Goal: Task Accomplishment & Management: Manage account settings

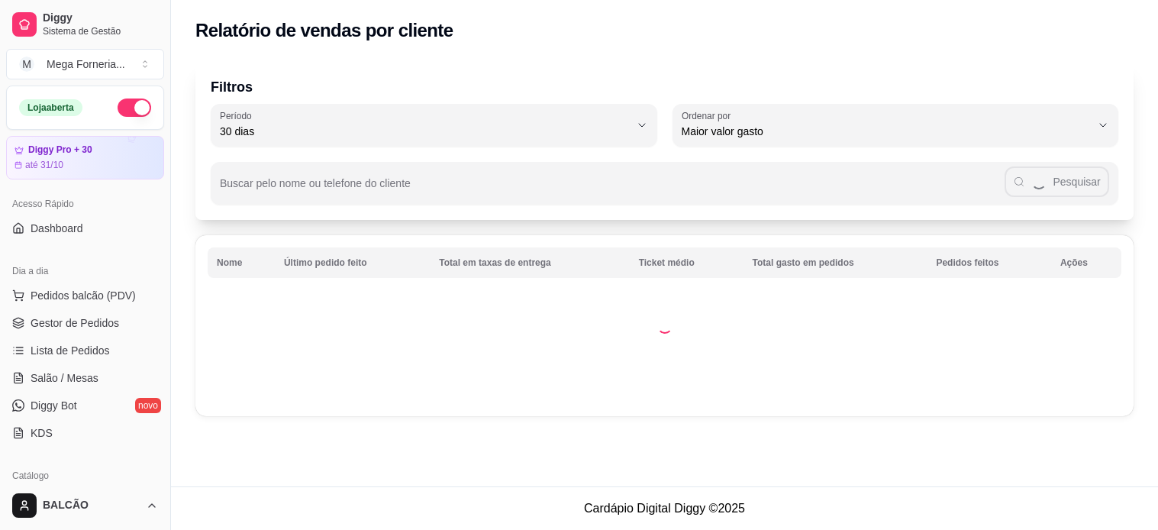
select select "30"
select select "HIGHEST_TOTAL_SPENT_WITH_ORDERS"
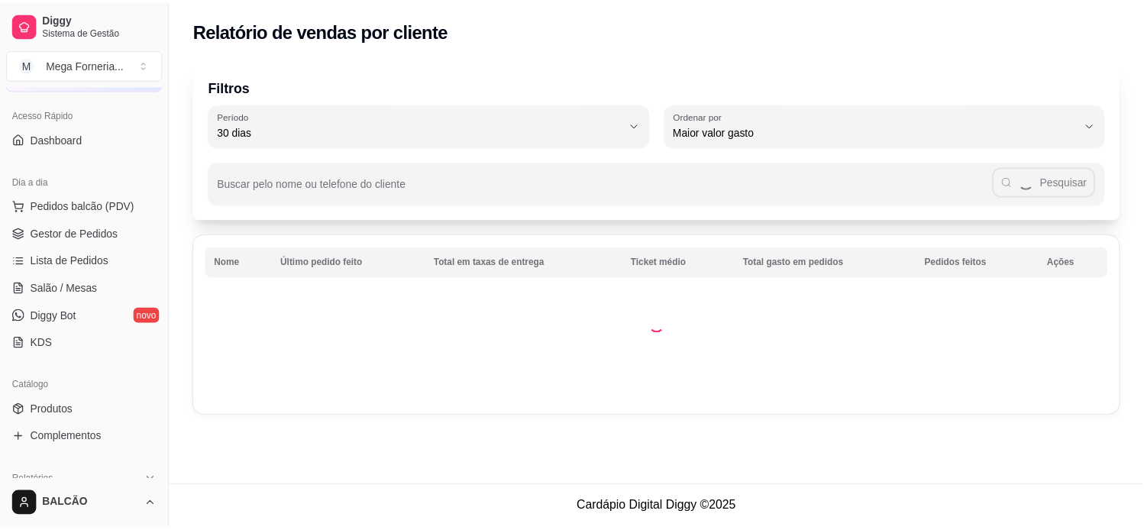
scroll to position [59, 0]
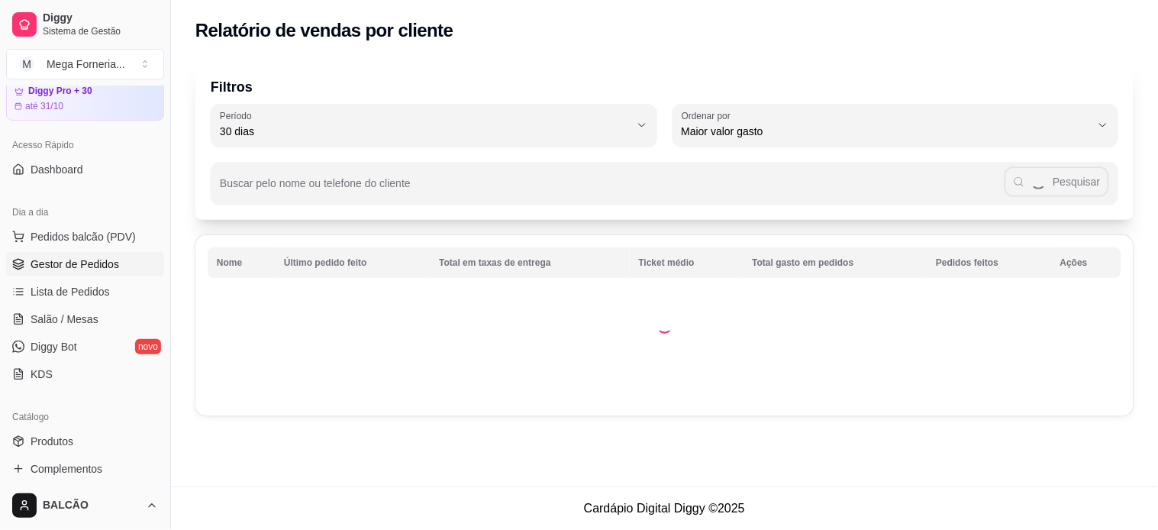
click at [86, 257] on span "Gestor de Pedidos" at bounding box center [75, 264] width 89 height 15
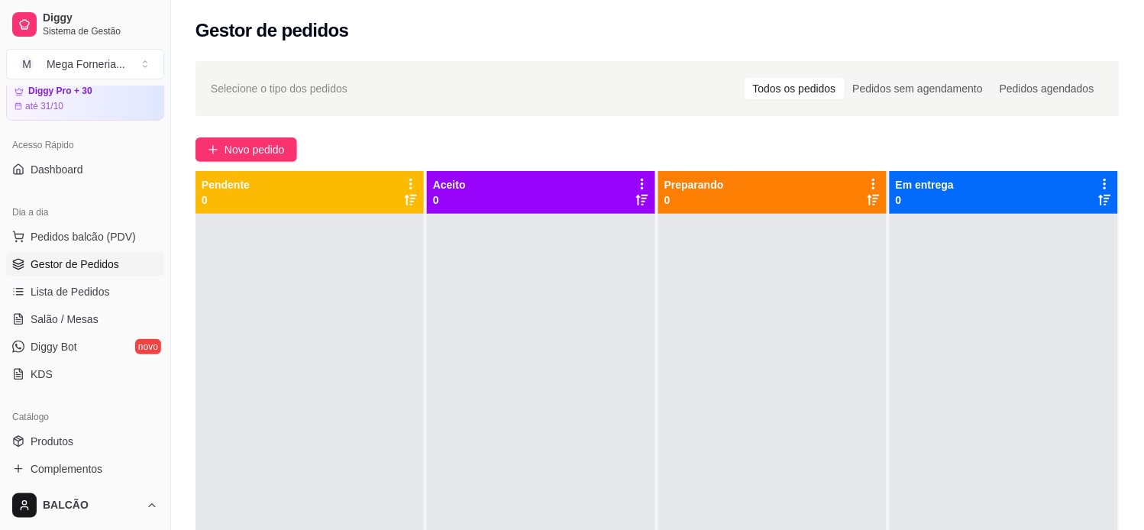
scroll to position [399, 0]
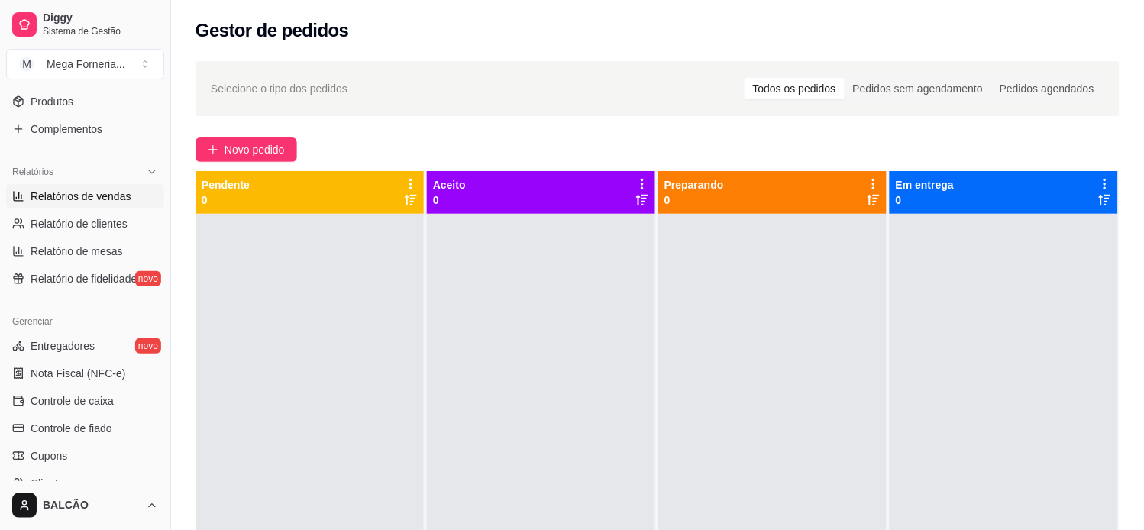
click at [74, 187] on link "Relatórios de vendas" at bounding box center [85, 196] width 158 height 24
select select "ALL"
select select "0"
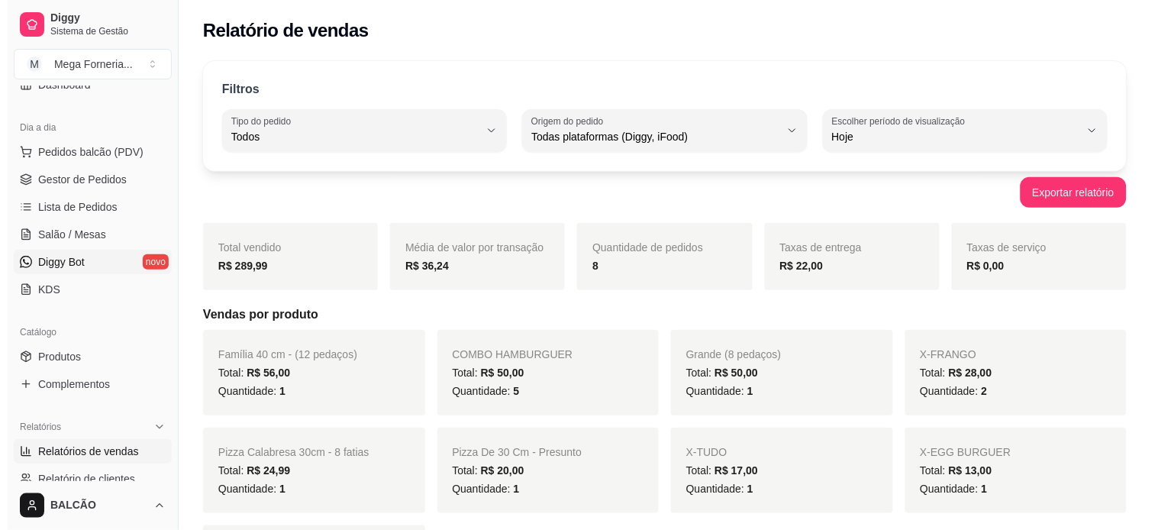
scroll to position [59, 0]
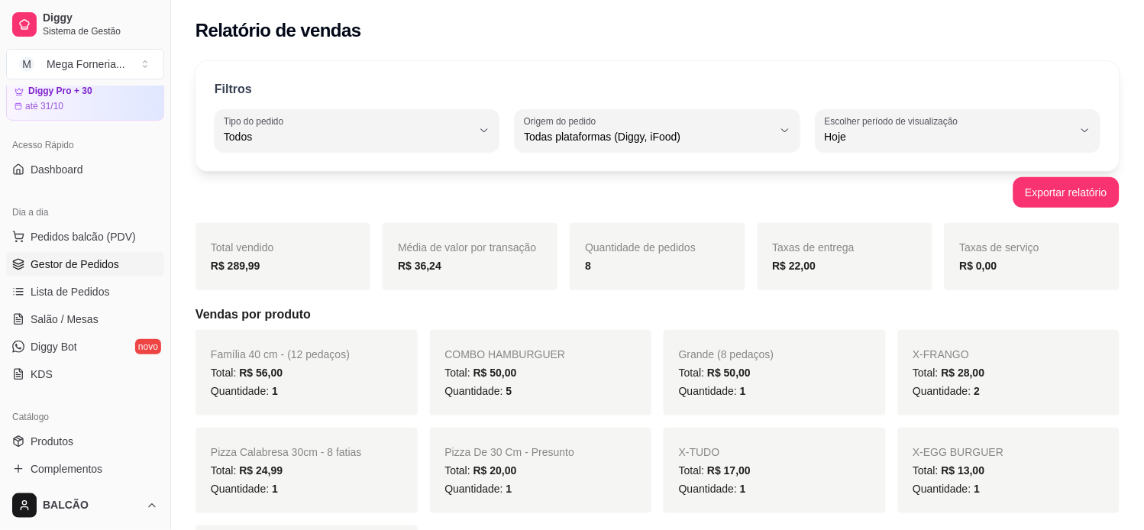
click at [76, 265] on span "Gestor de Pedidos" at bounding box center [75, 264] width 89 height 15
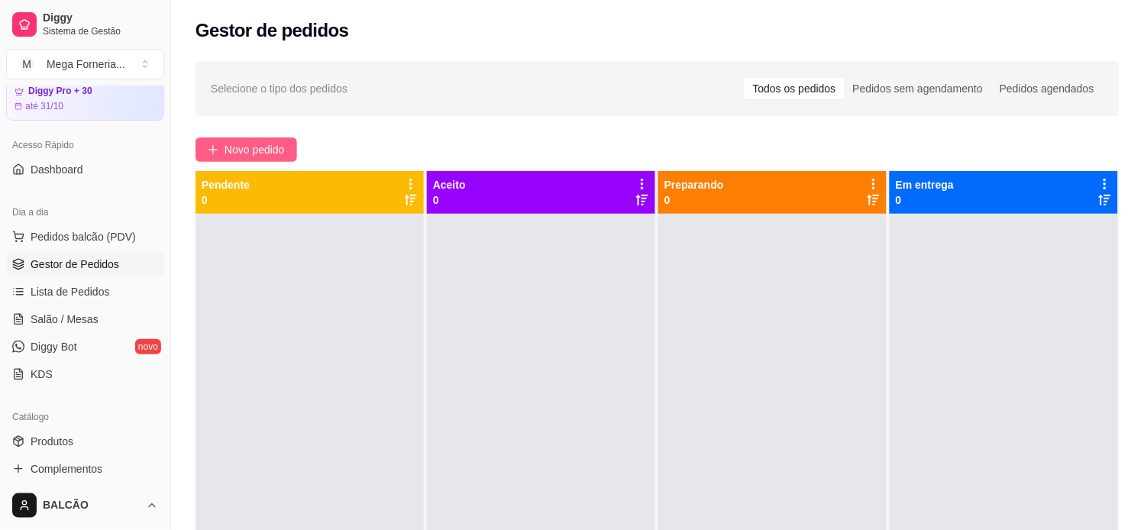
click at [265, 147] on span "Novo pedido" at bounding box center [254, 149] width 60 height 17
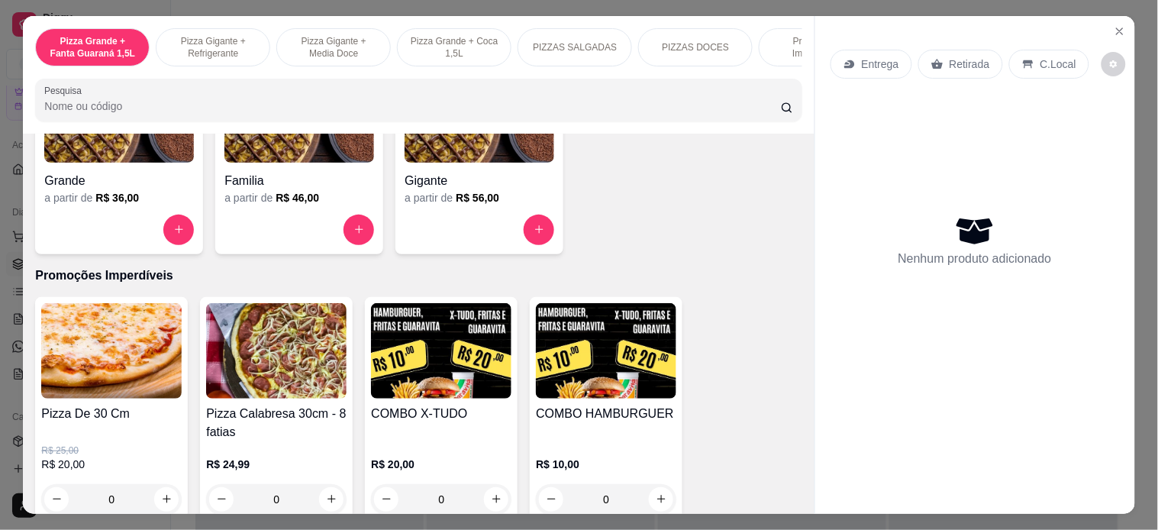
scroll to position [1442, 0]
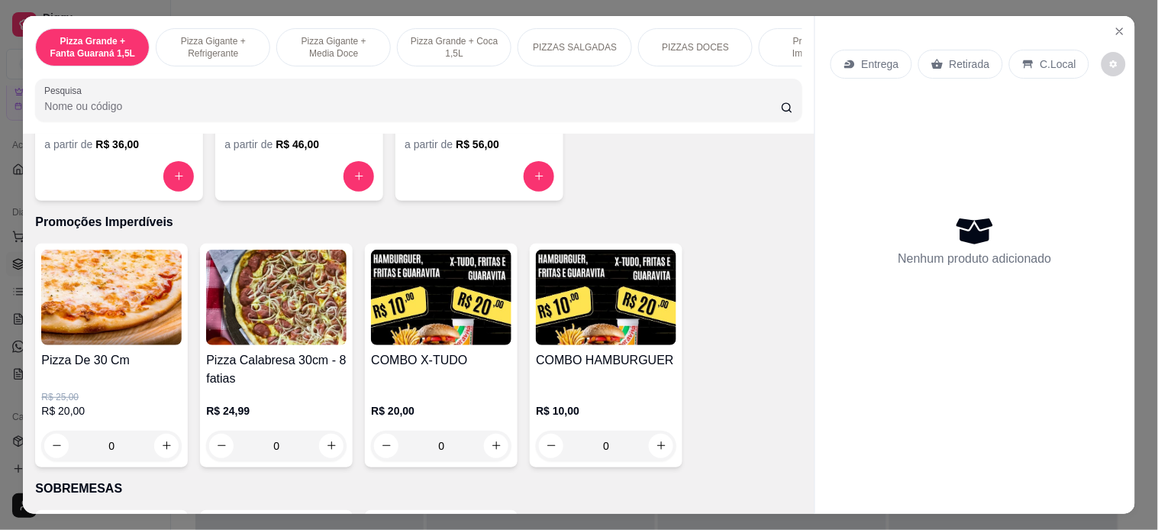
click at [168, 454] on div "0" at bounding box center [111, 446] width 140 height 31
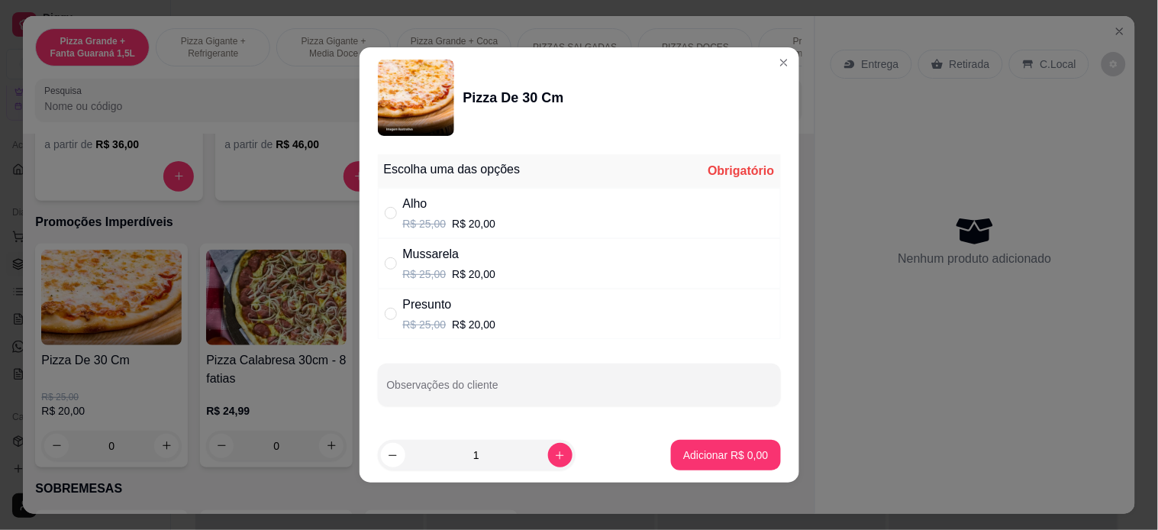
click at [394, 218] on div "" at bounding box center [394, 213] width 18 height 17
radio input "true"
click at [692, 451] on p "Adicionar R$ 20,00" at bounding box center [722, 454] width 91 height 15
type input "1"
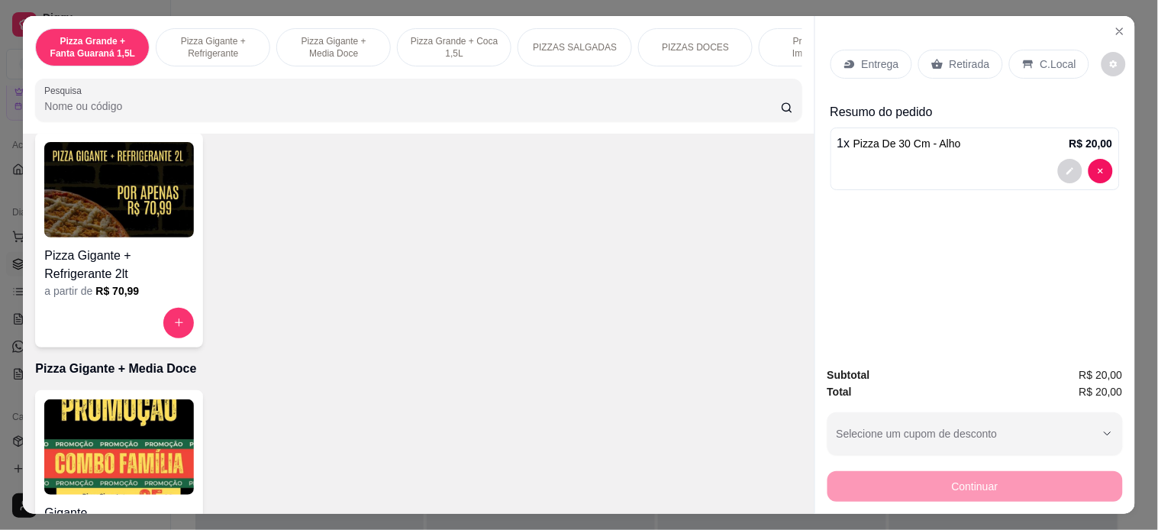
scroll to position [0, 0]
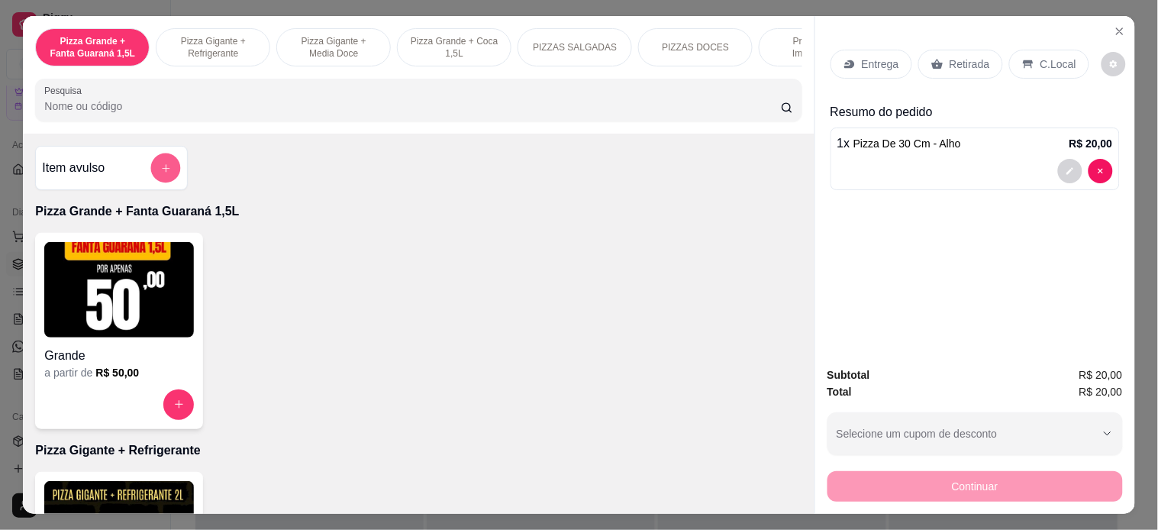
click at [172, 168] on button "add-separate-item" at bounding box center [166, 168] width 30 height 30
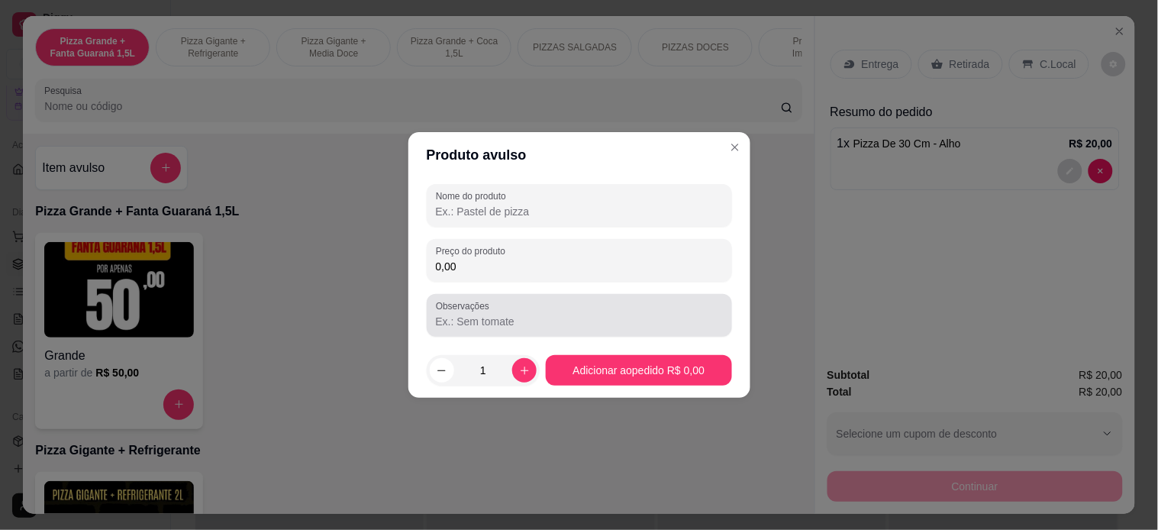
click at [531, 314] on input "Observações" at bounding box center [579, 321] width 287 height 15
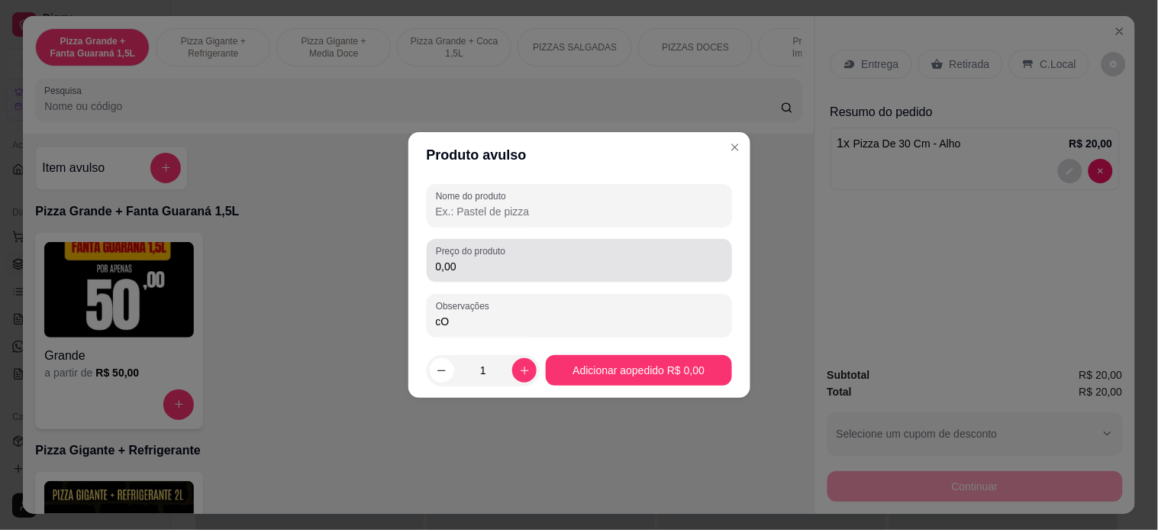
type input "cO"
click at [528, 275] on div "0,00" at bounding box center [579, 260] width 287 height 31
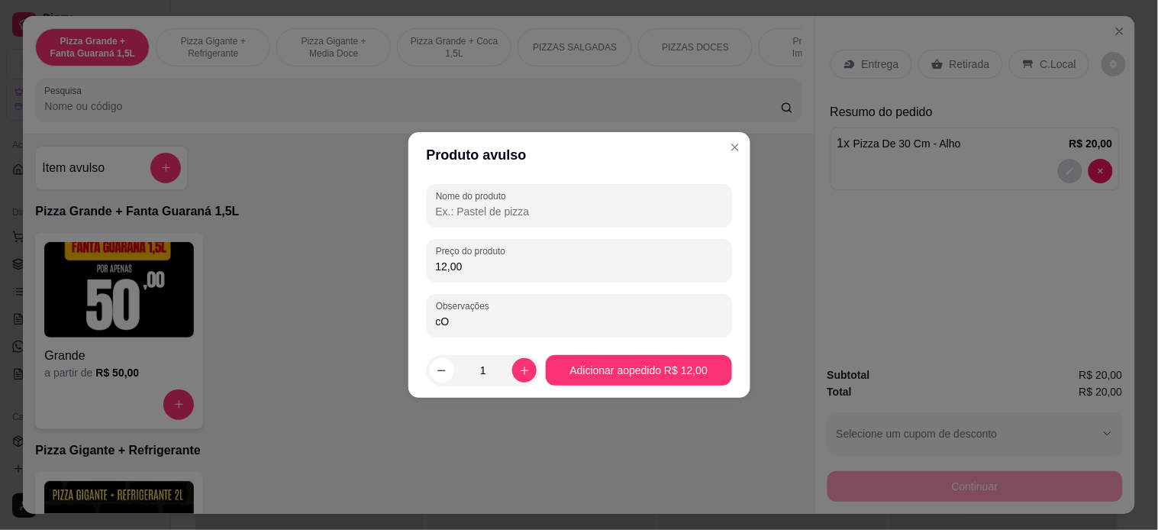
click at [515, 214] on input "Nome do produto" at bounding box center [579, 211] width 287 height 15
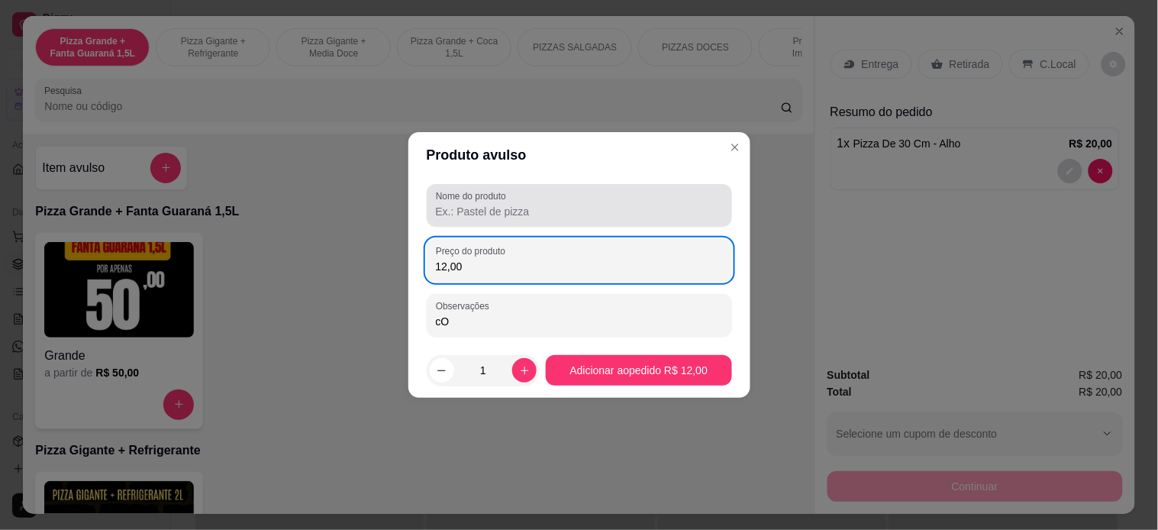
type input "12,00"
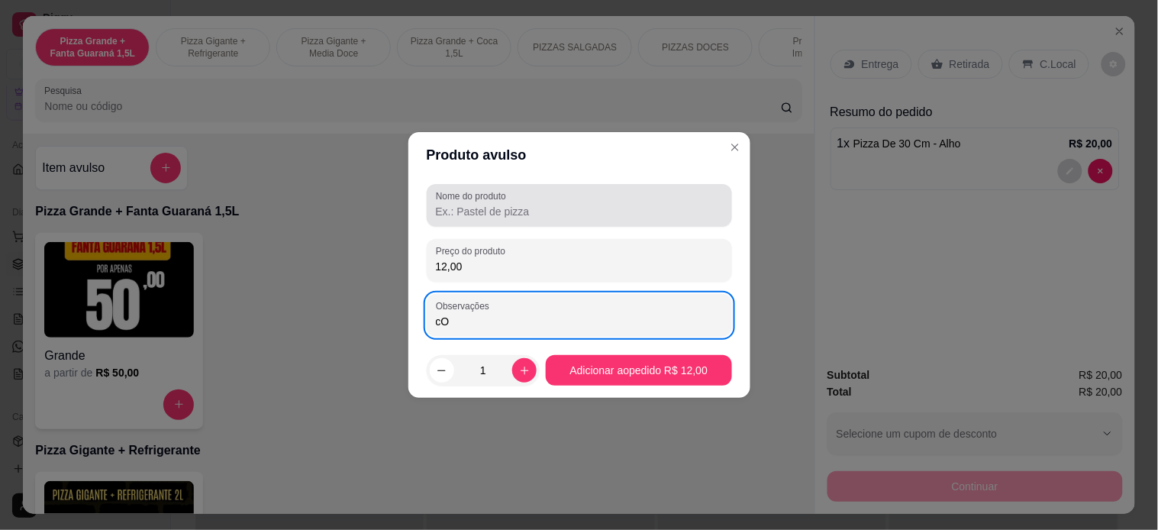
click at [515, 212] on input "Nome do produto" at bounding box center [579, 211] width 287 height 15
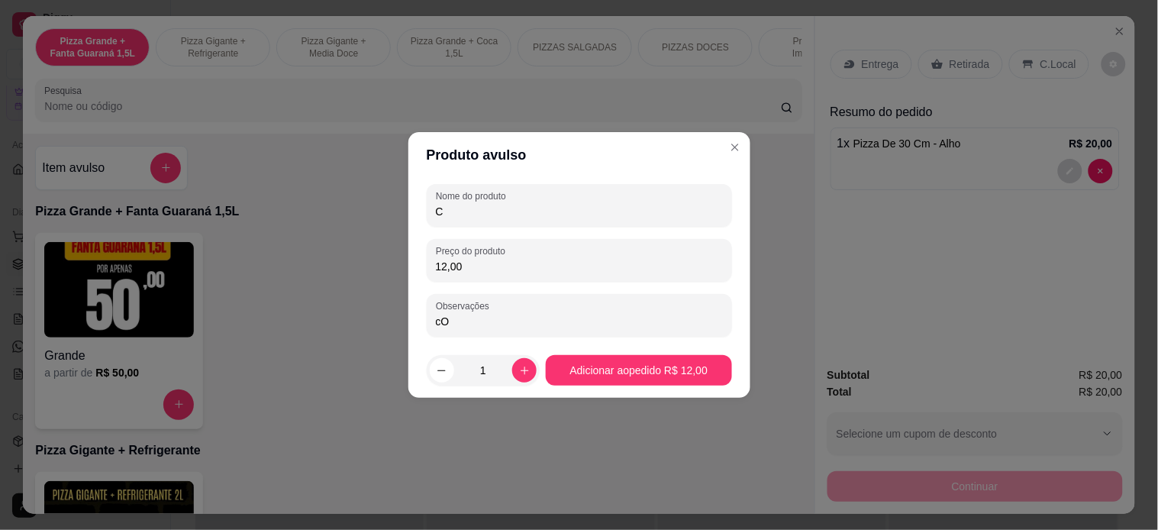
type input "C"
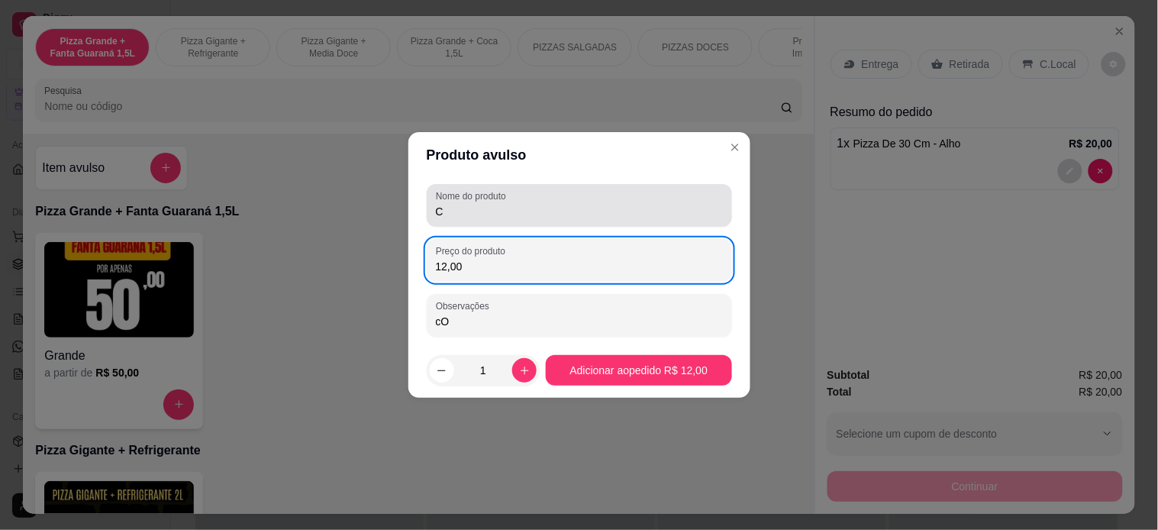
type input "12,00"
click at [515, 212] on input "C" at bounding box center [579, 211] width 287 height 15
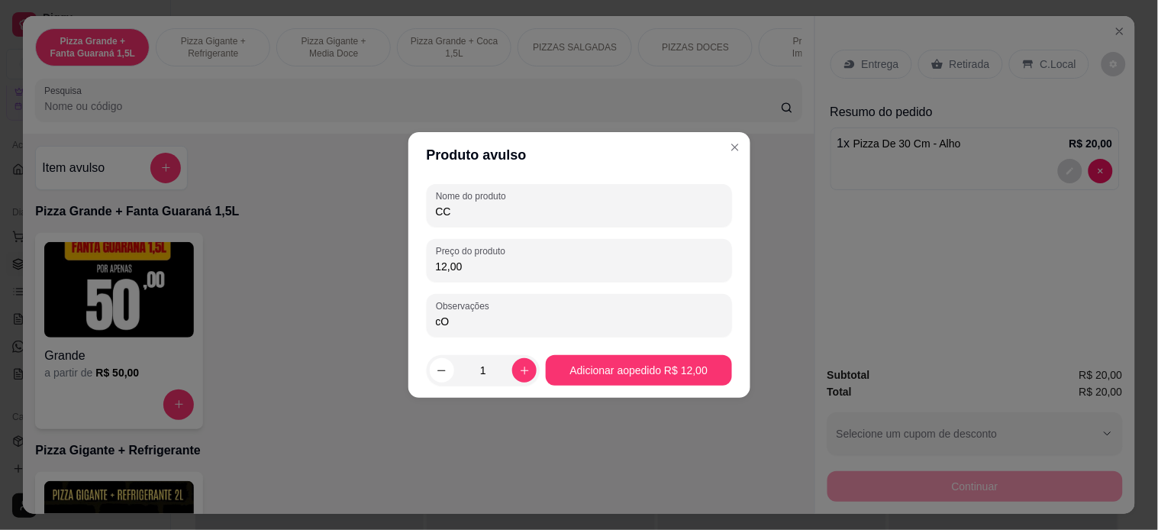
type input "C"
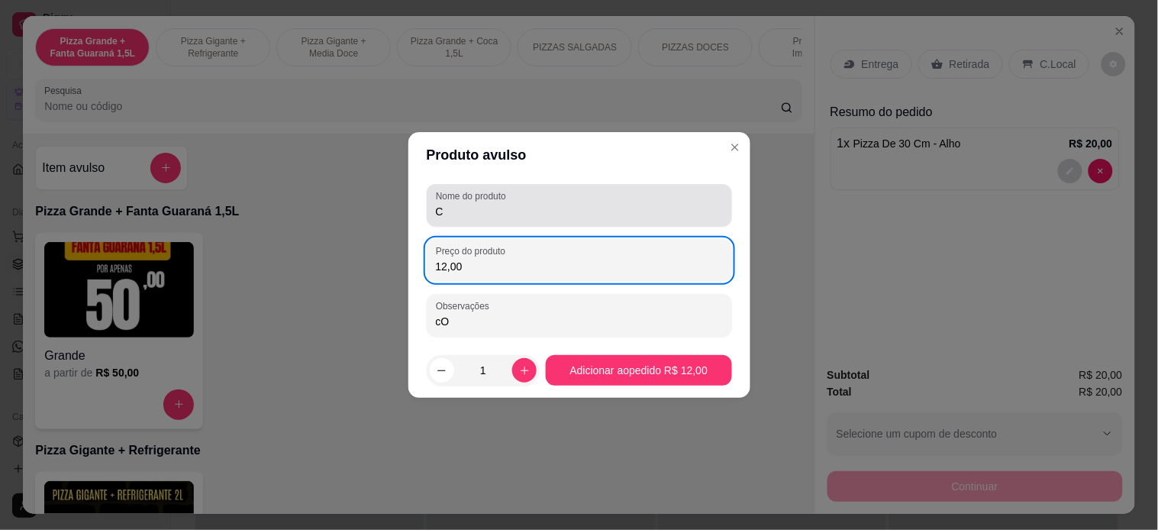
type input "12,00"
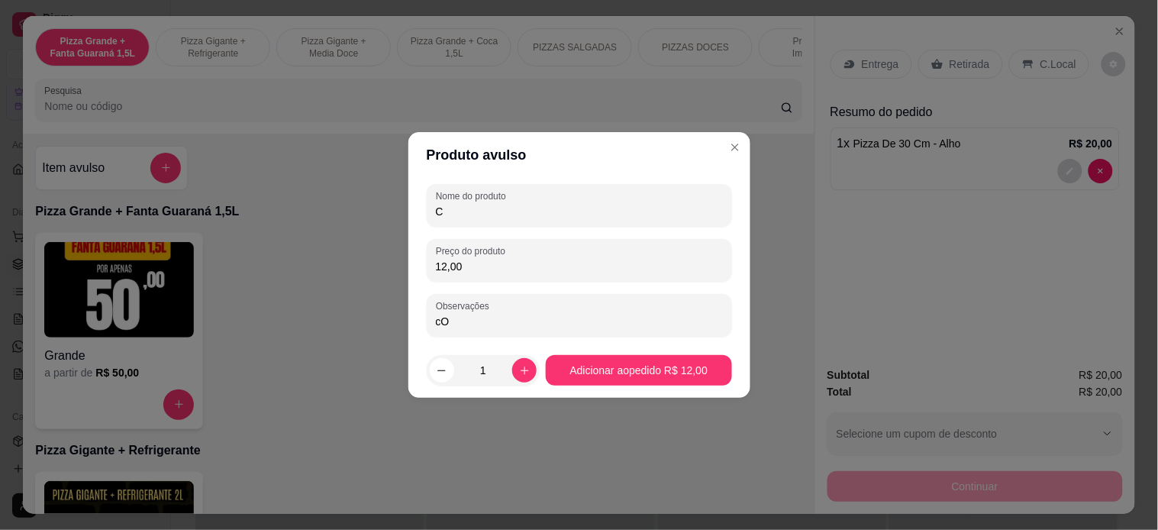
click at [515, 212] on input "C" at bounding box center [579, 211] width 287 height 15
type input "COCA"
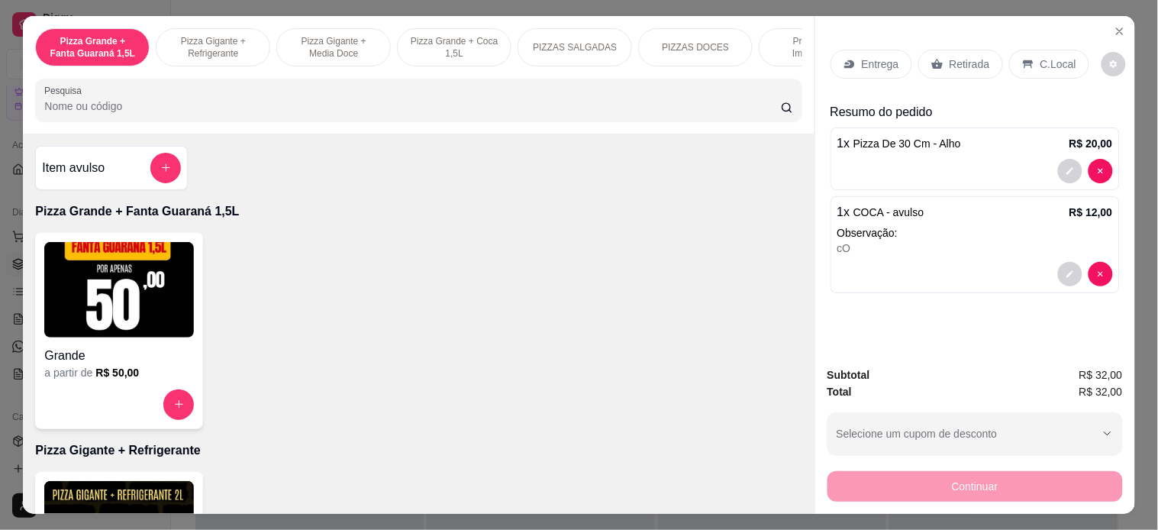
click at [834, 57] on div "Entrega" at bounding box center [872, 64] width 82 height 29
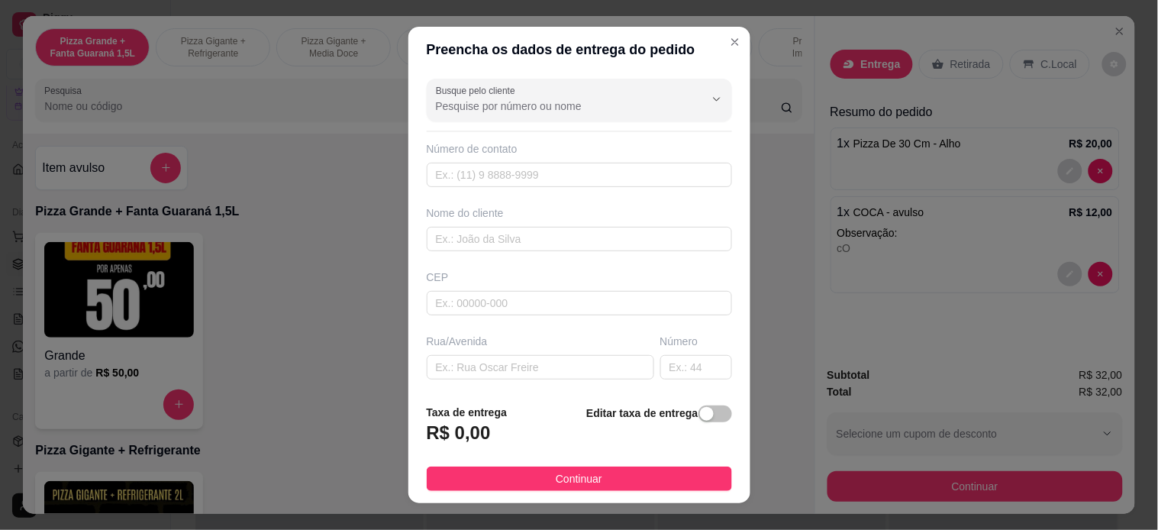
click at [441, 104] on input "Busque pelo cliente" at bounding box center [558, 105] width 244 height 15
type input "Marlo"
click at [723, 52] on button "Close" at bounding box center [735, 42] width 24 height 24
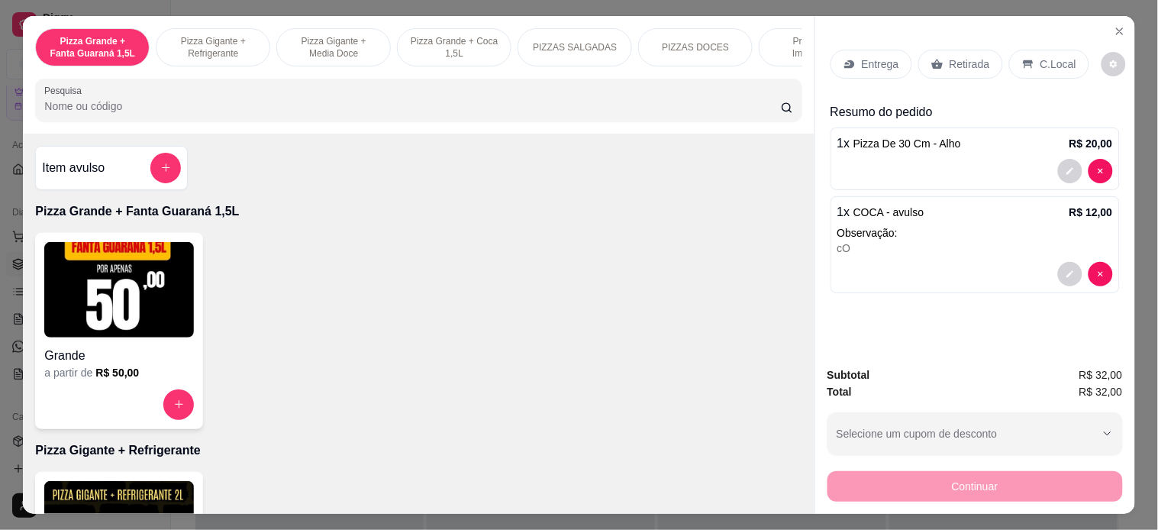
click at [861, 50] on div "Entrega" at bounding box center [872, 64] width 82 height 29
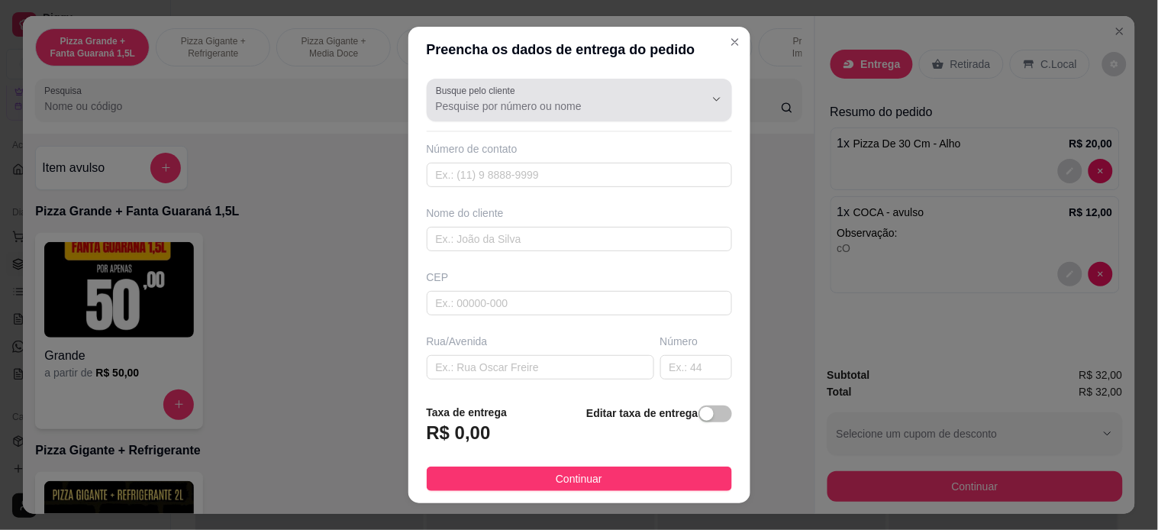
click at [502, 111] on input "Busque pelo cliente" at bounding box center [558, 105] width 244 height 15
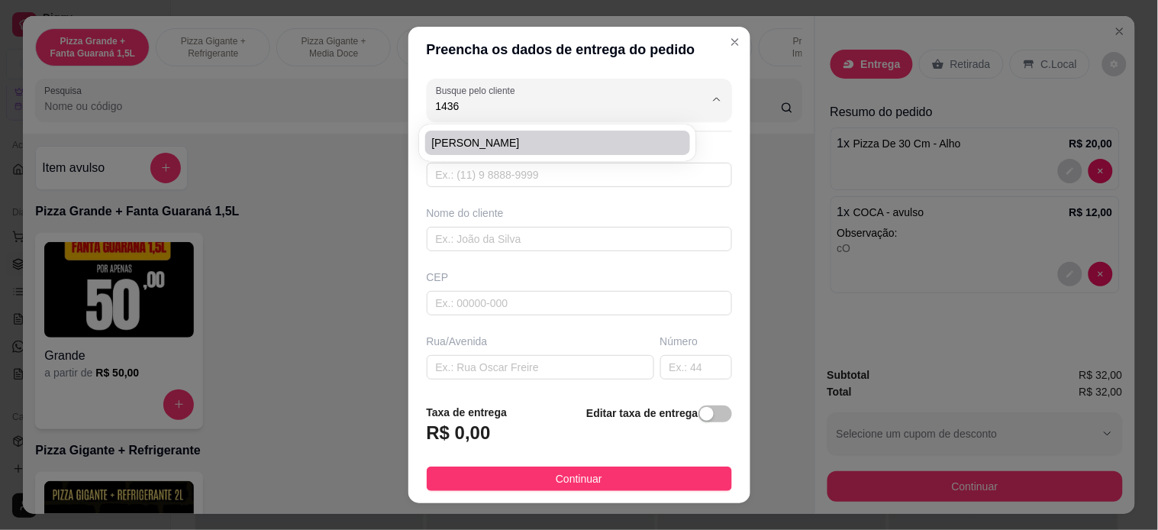
click at [497, 140] on span "[PERSON_NAME]" at bounding box center [549, 142] width 237 height 15
type input "[PERSON_NAME]"
type input "22992851436"
type input "[PERSON_NAME]"
type input "28920022"
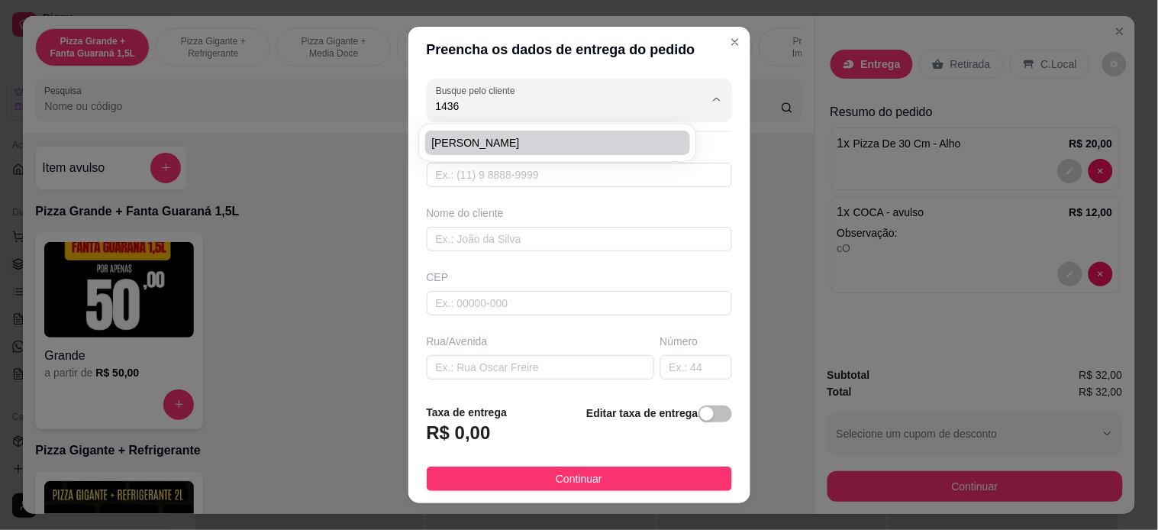
type input "[GEOGRAPHIC_DATA]"
type input "13"
type input "Cabo Frio"
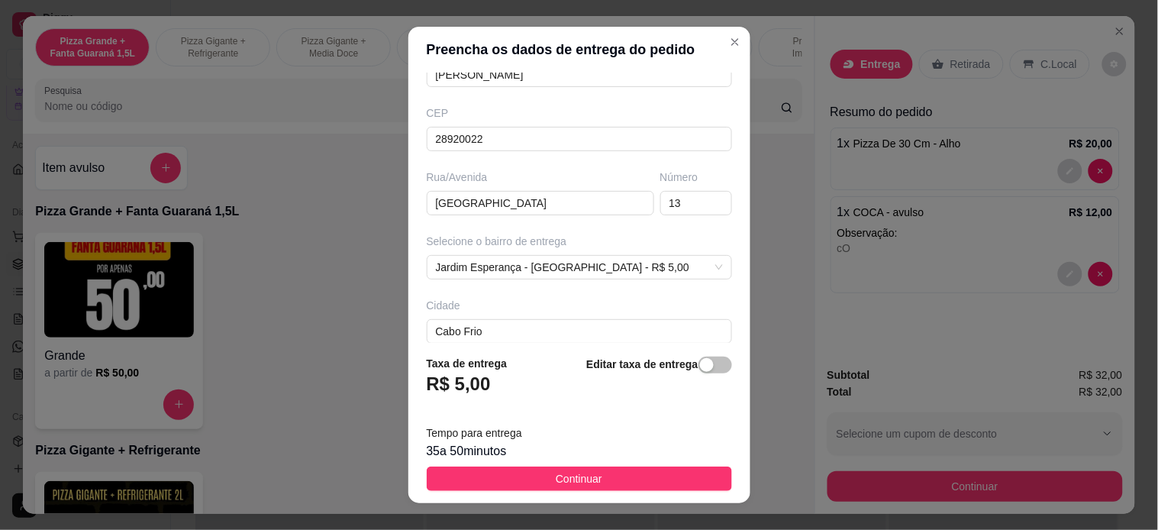
scroll to position [244, 0]
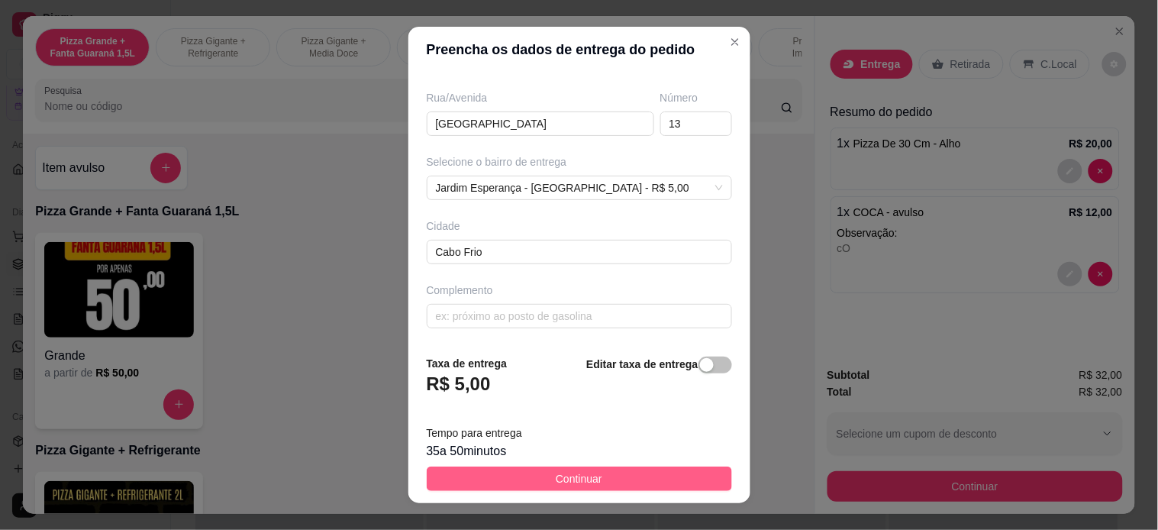
click at [492, 479] on button "Continuar" at bounding box center [579, 479] width 305 height 24
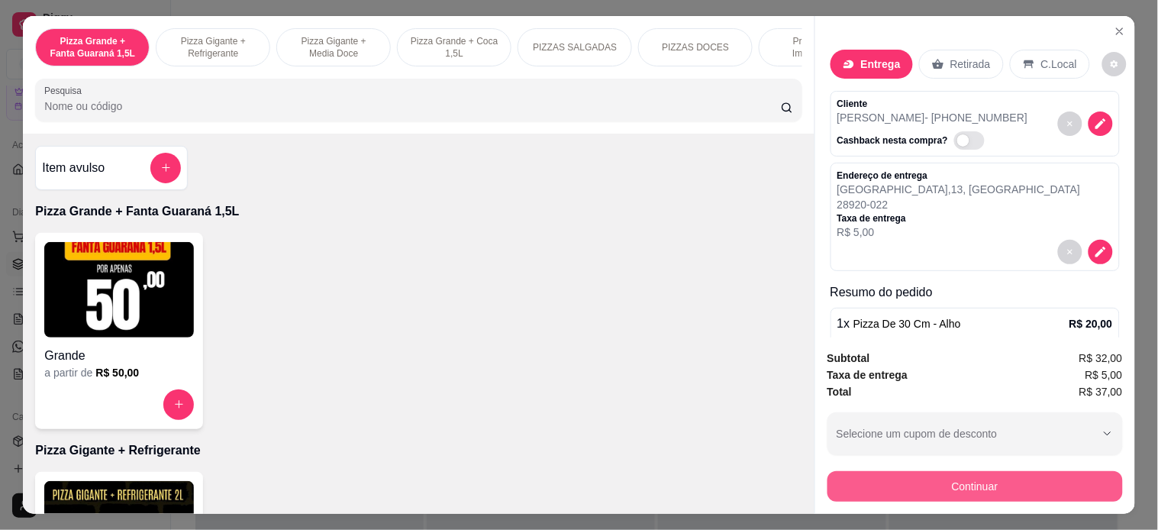
click at [955, 482] on button "Continuar" at bounding box center [975, 486] width 295 height 31
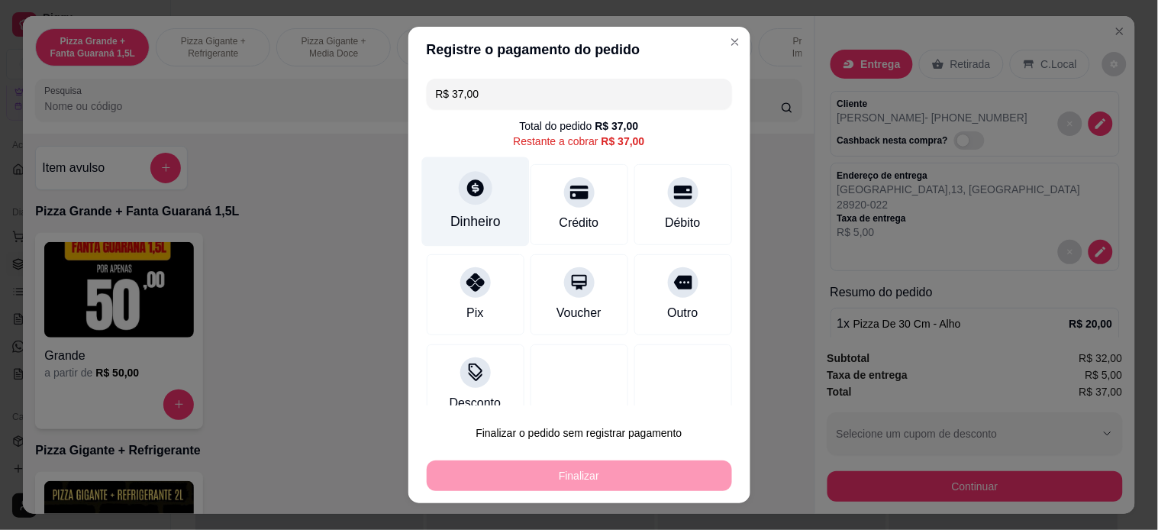
click at [439, 206] on div "Dinheiro" at bounding box center [475, 201] width 108 height 89
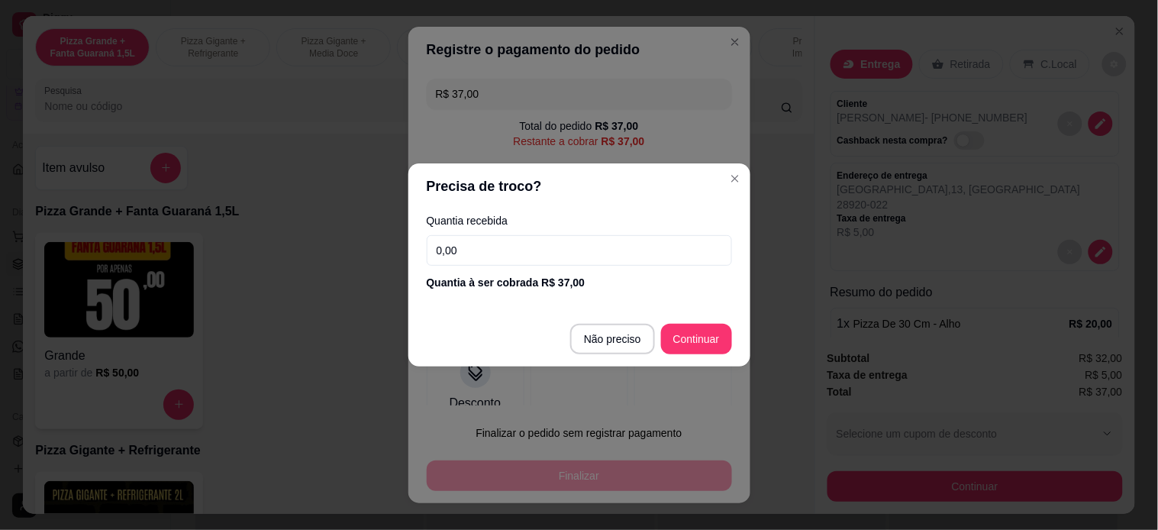
click at [468, 240] on input "0,00" at bounding box center [579, 250] width 305 height 31
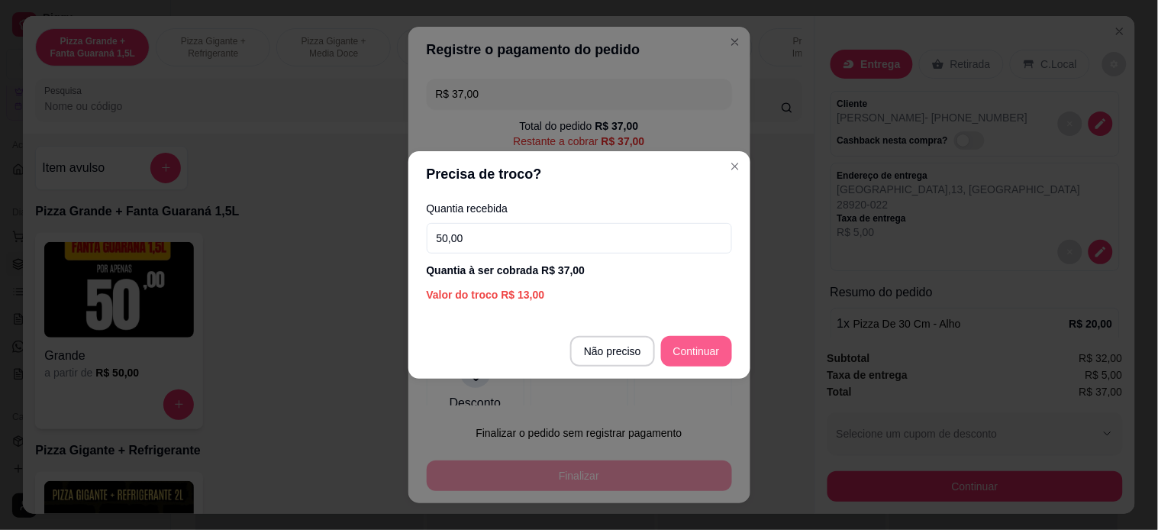
type input "50,00"
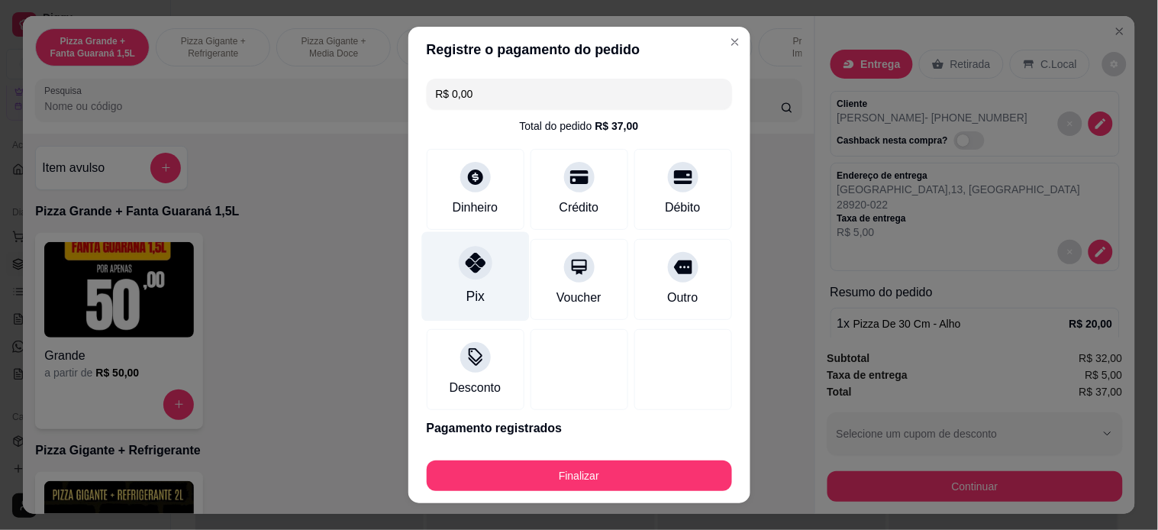
type input "R$ 0,00"
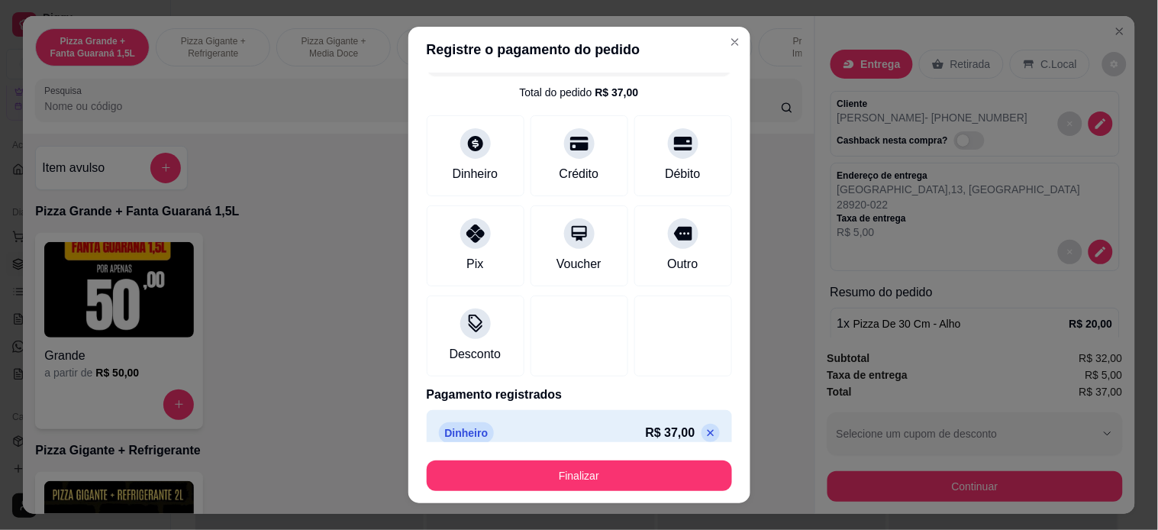
scroll to position [52, 0]
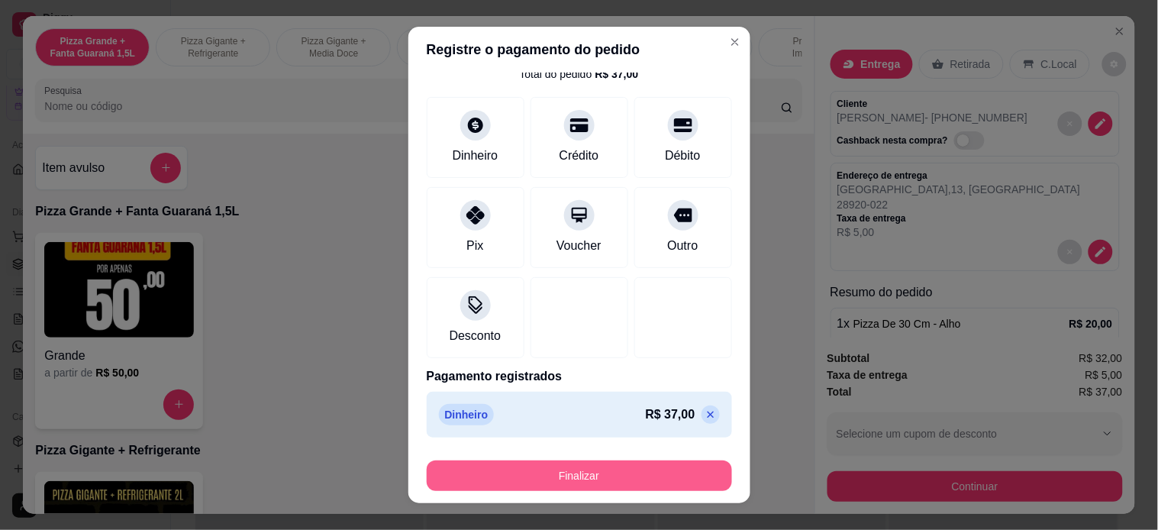
click at [588, 476] on button "Finalizar" at bounding box center [579, 475] width 305 height 31
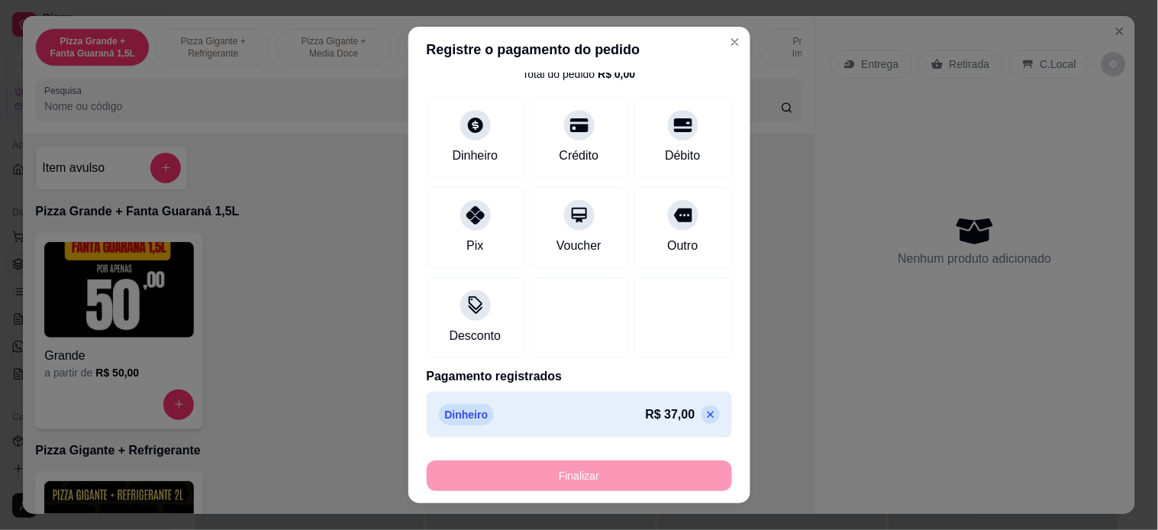
type input "0"
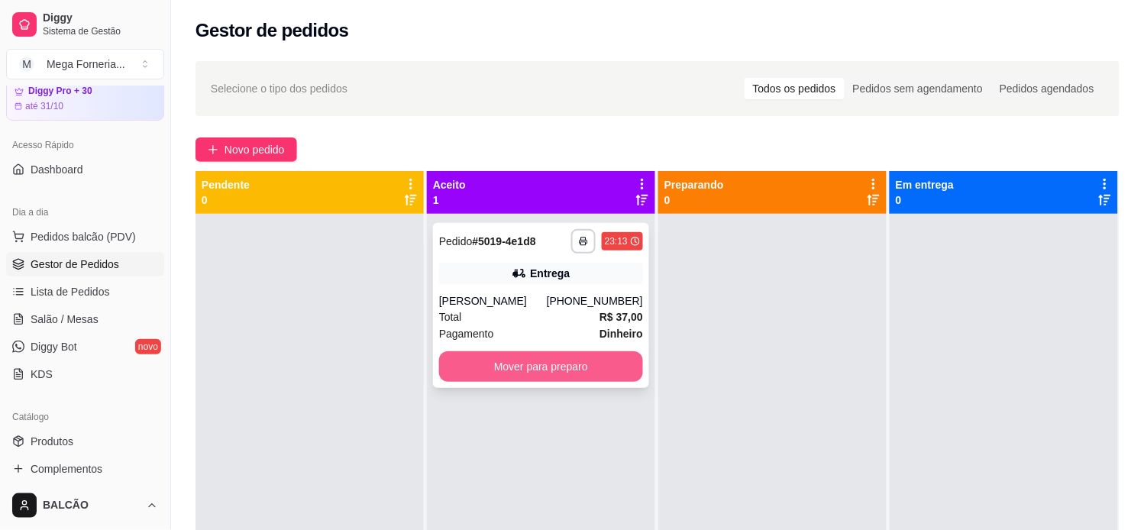
click at [573, 375] on button "Mover para preparo" at bounding box center [541, 366] width 204 height 31
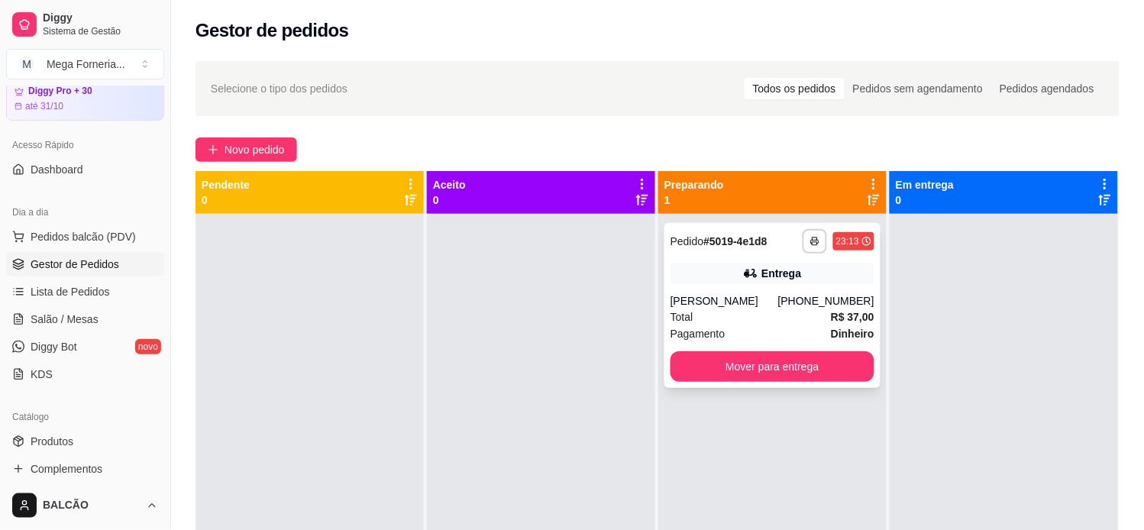
click at [746, 308] on div "[PERSON_NAME]" at bounding box center [724, 300] width 108 height 15
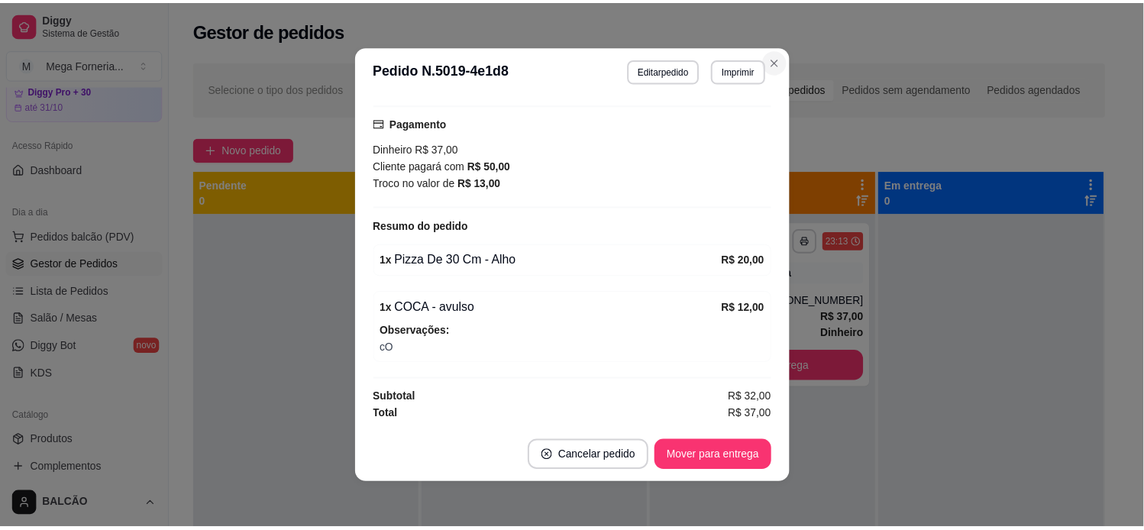
scroll to position [254, 0]
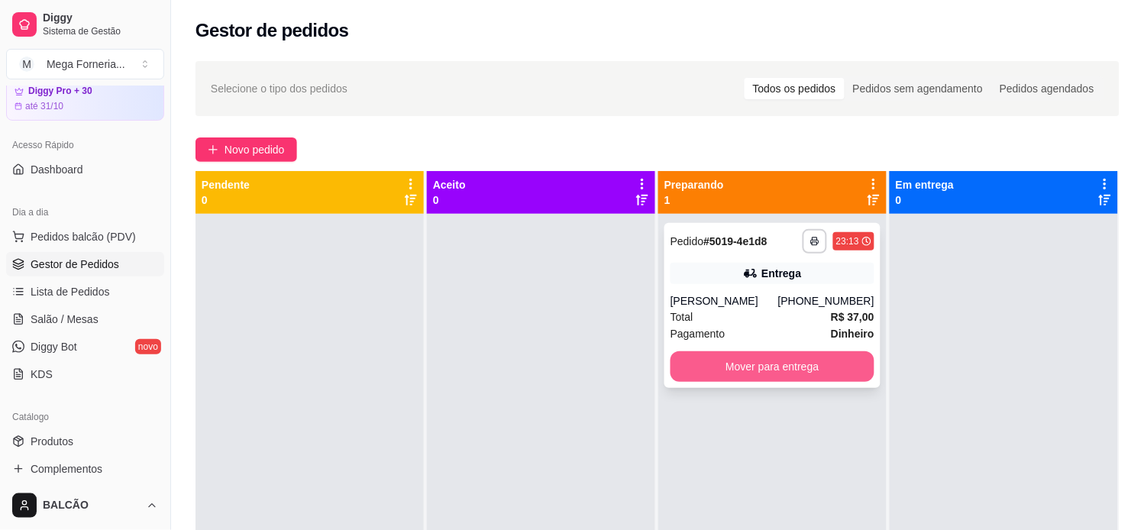
click at [780, 356] on button "Mover para entrega" at bounding box center [772, 366] width 204 height 31
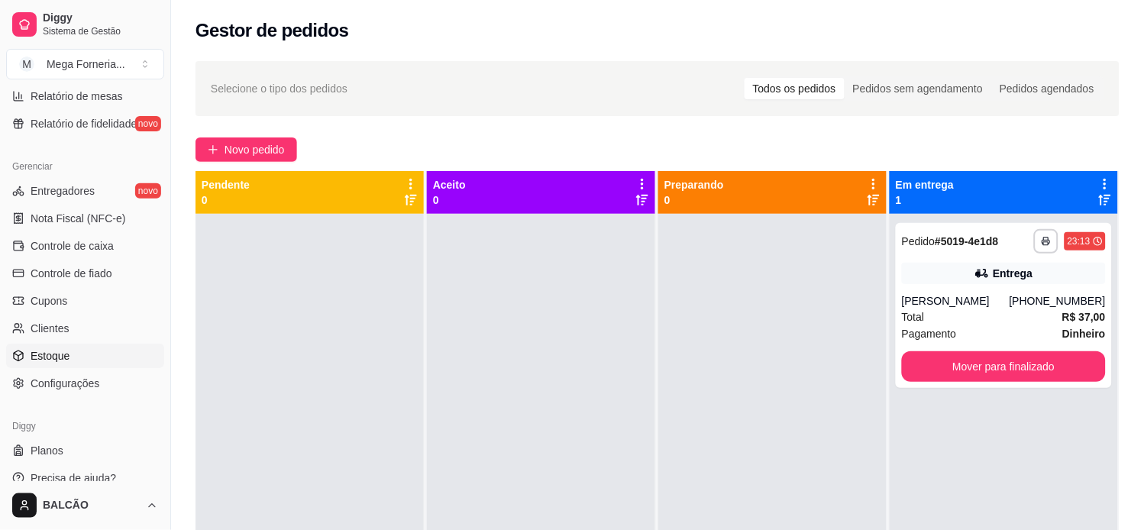
scroll to position [568, 0]
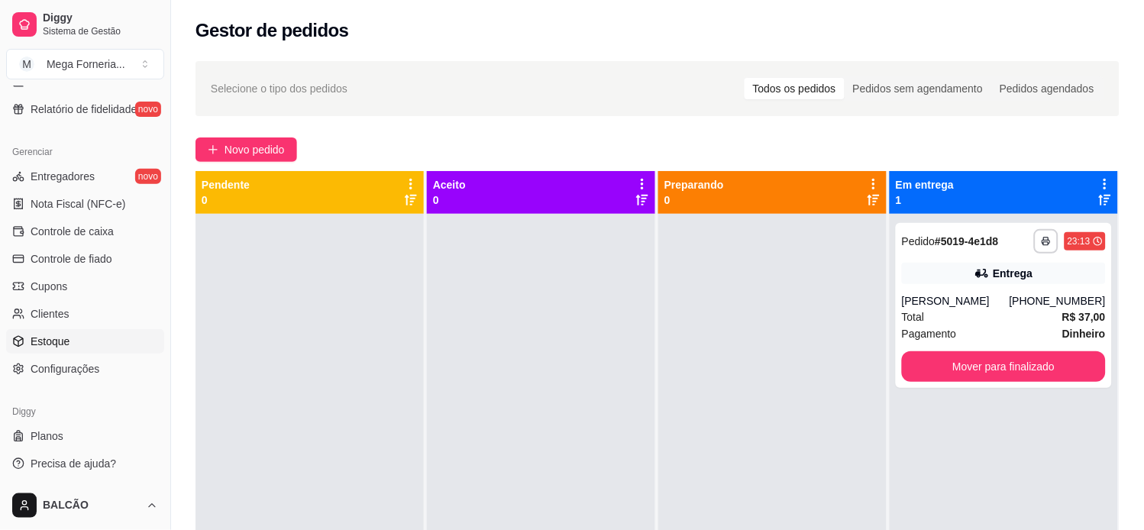
click at [46, 337] on span "Estoque" at bounding box center [50, 341] width 39 height 15
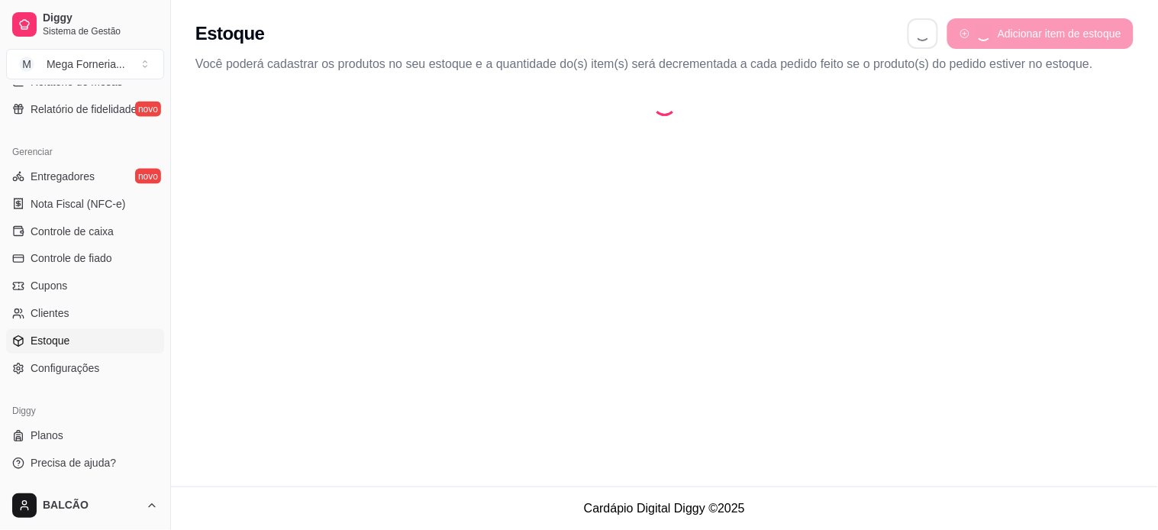
select select "QUANTITY_ORDER"
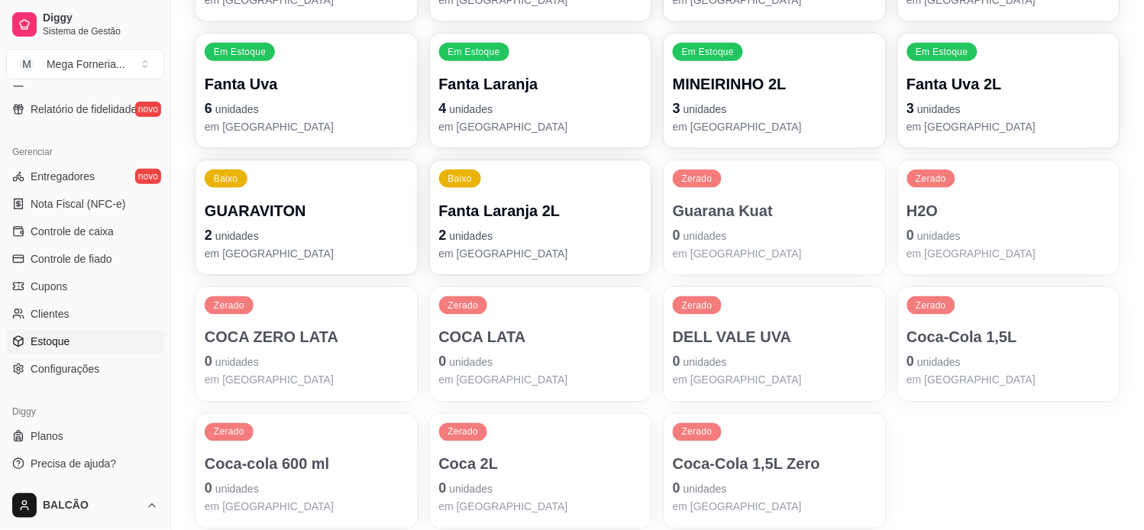
scroll to position [339, 0]
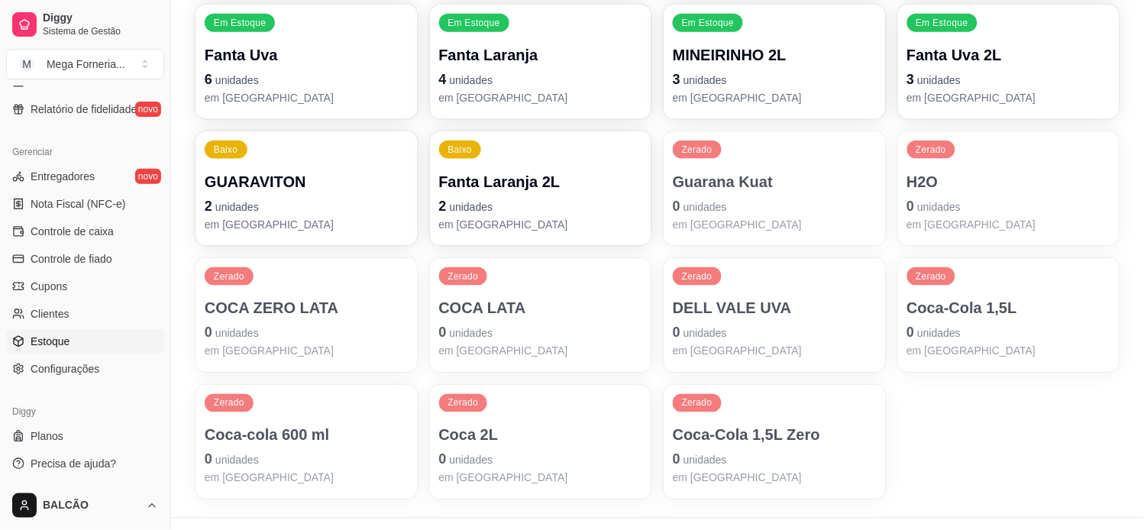
click at [893, 321] on div "Em Estoque GUARAVITA 150 unidades em estoque Em Estoque Fanta Guarana 1,5L 14 u…" at bounding box center [657, 189] width 924 height 622
click at [949, 316] on p "Coca-Cola 1,5L" at bounding box center [1008, 309] width 198 height 21
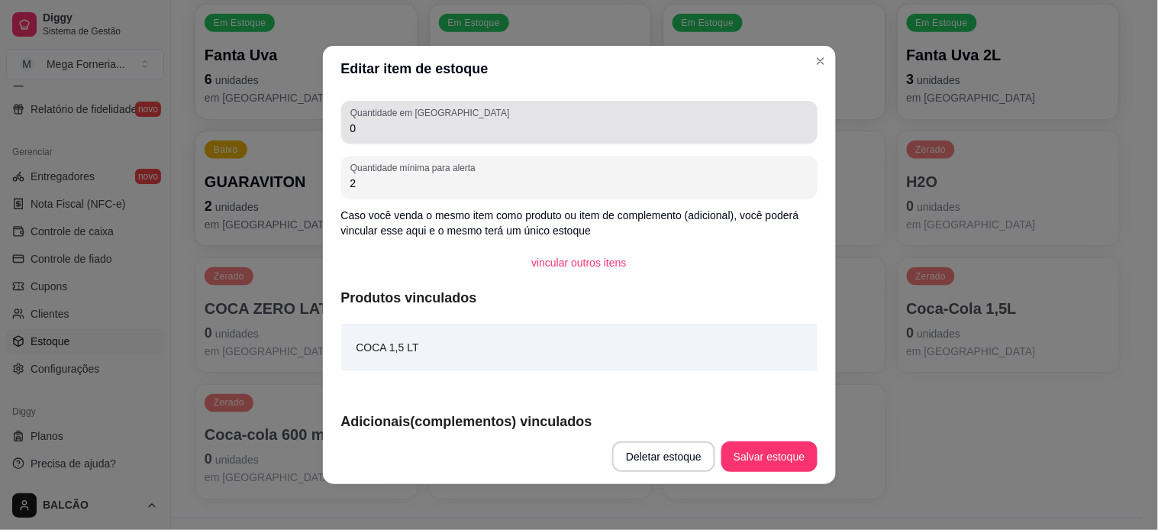
click at [428, 110] on label "Quantidade em [GEOGRAPHIC_DATA]" at bounding box center [432, 112] width 164 height 13
click at [428, 121] on input "0" at bounding box center [579, 128] width 458 height 15
click at [428, 110] on label "Quantidade em [GEOGRAPHIC_DATA]" at bounding box center [432, 112] width 164 height 13
click at [428, 121] on input "0" at bounding box center [579, 128] width 458 height 15
click at [382, 139] on div "Quantidade em estoque 0" at bounding box center [579, 122] width 476 height 43
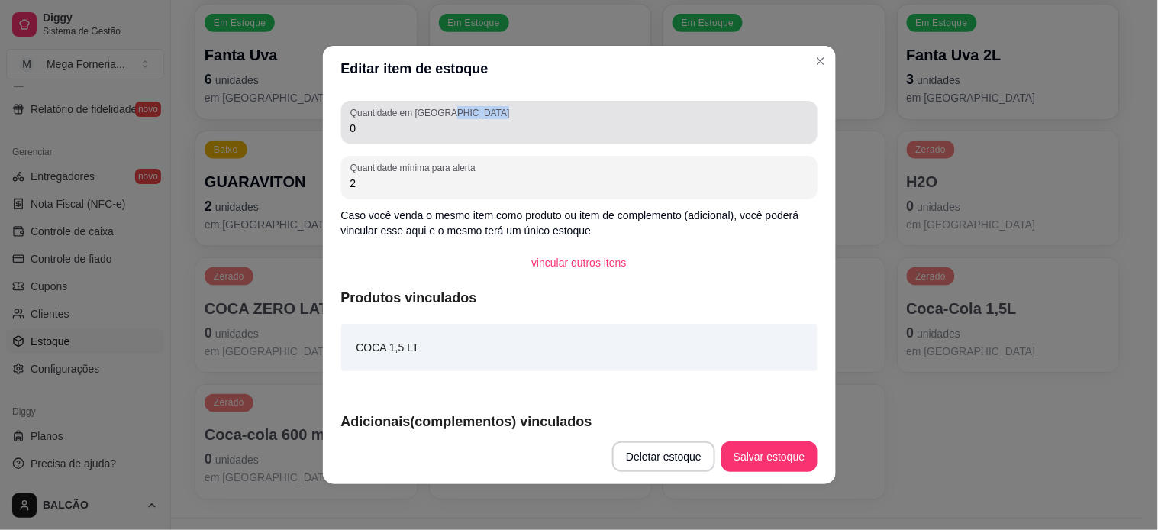
click at [382, 139] on div "Quantidade em estoque 0" at bounding box center [579, 122] width 476 height 43
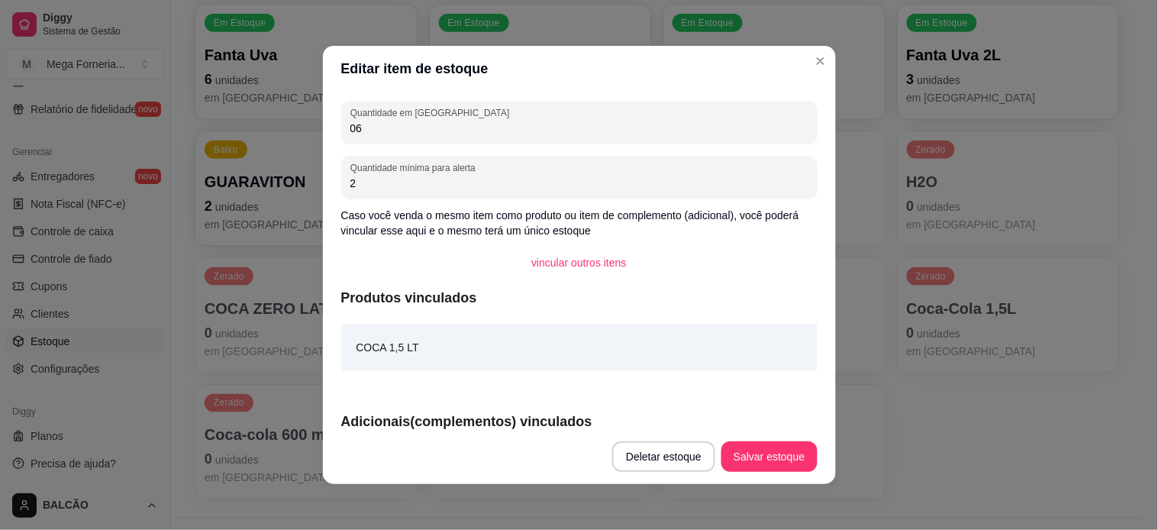
type input "0"
type input "6"
click at [754, 458] on button "Salvar estoque" at bounding box center [769, 456] width 95 height 31
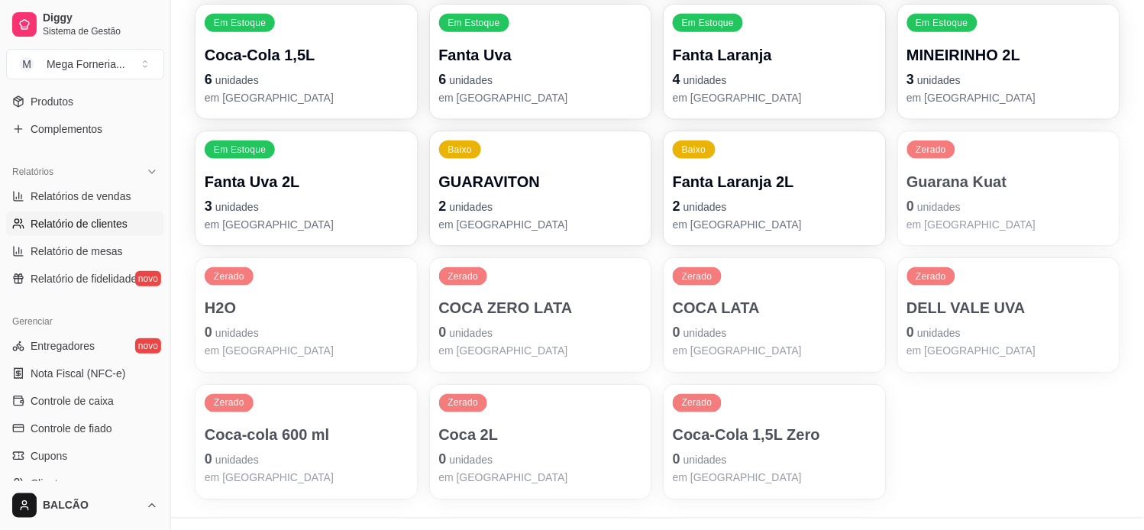
scroll to position [59, 0]
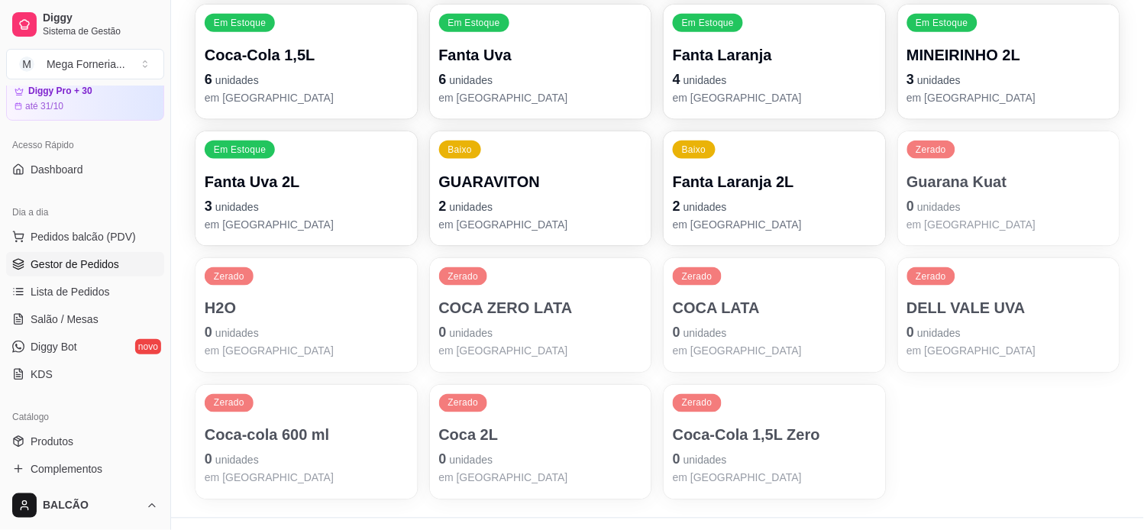
click at [89, 270] on span "Gestor de Pedidos" at bounding box center [75, 264] width 89 height 15
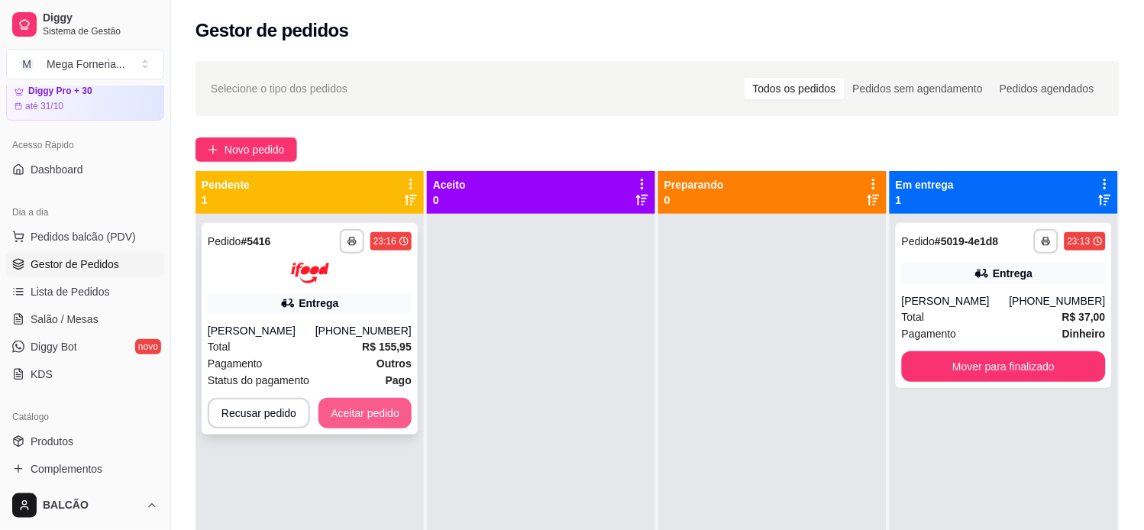
click at [370, 403] on button "Aceitar pedido" at bounding box center [364, 413] width 93 height 31
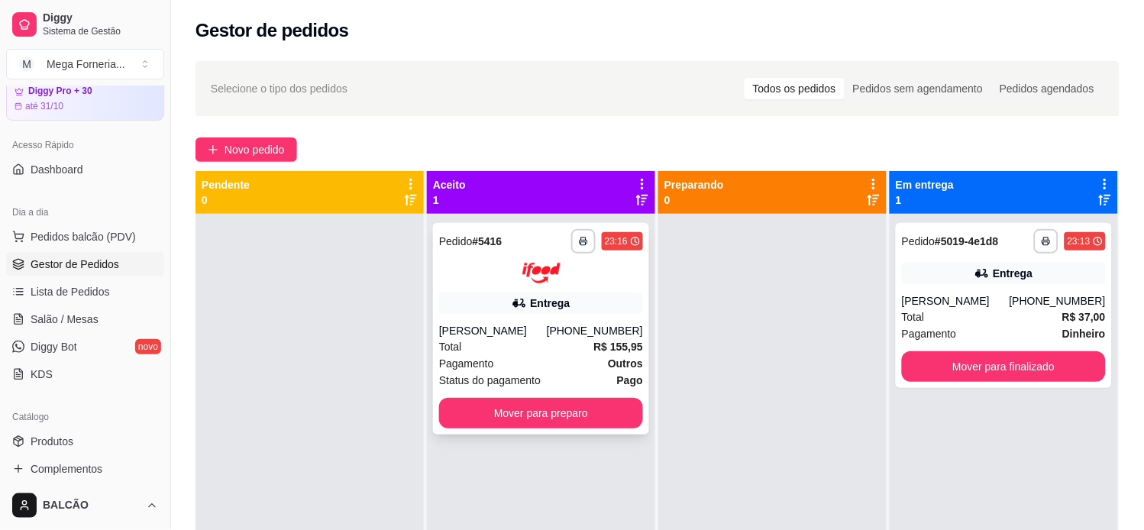
click at [519, 302] on icon at bounding box center [518, 303] width 11 height 9
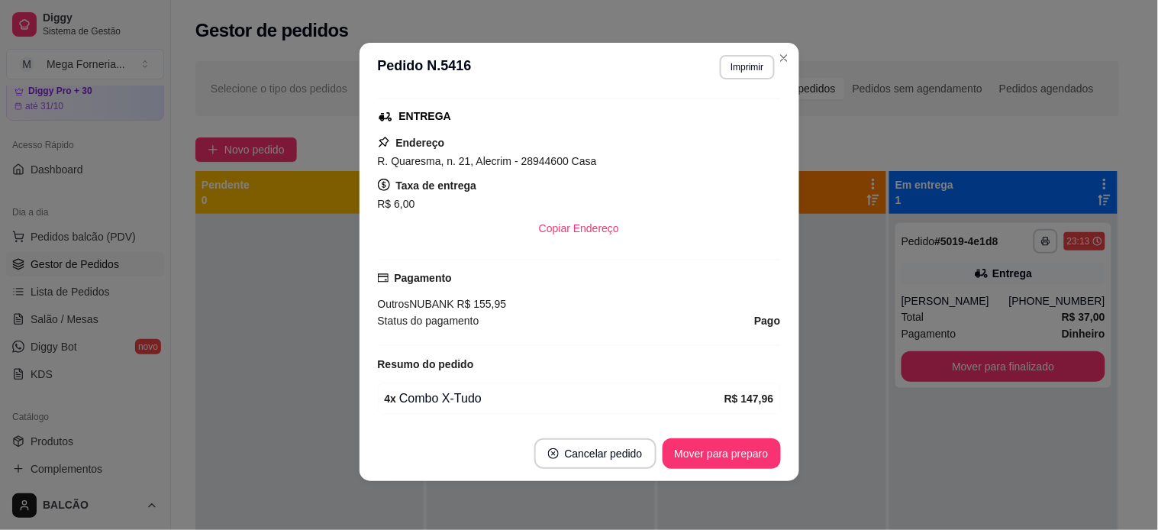
scroll to position [244, 0]
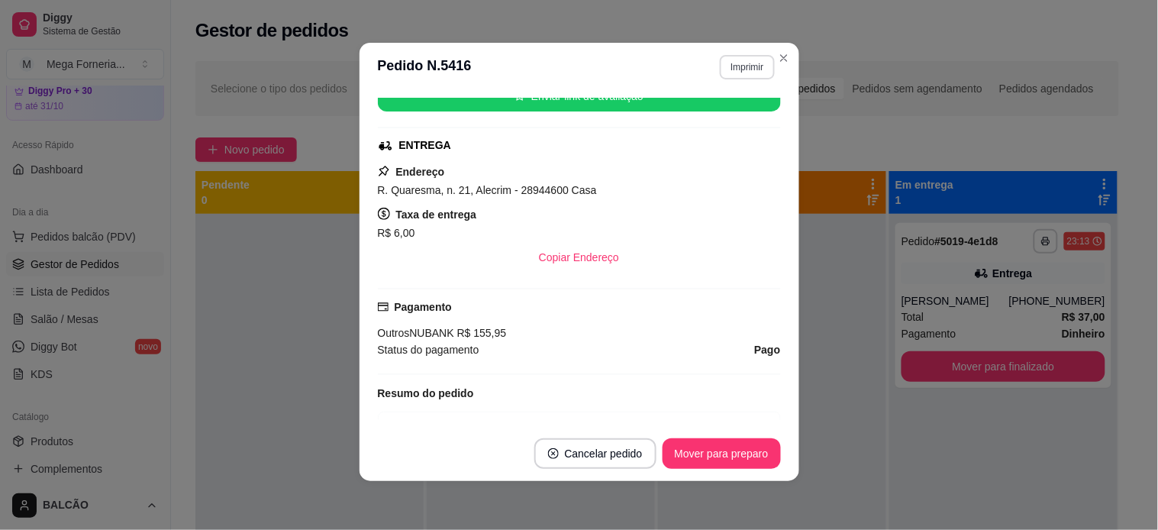
click at [743, 55] on button "Imprimir" at bounding box center [747, 67] width 54 height 24
click at [738, 69] on button "Imprimir" at bounding box center [747, 67] width 54 height 24
click at [727, 115] on button "IMPRESSORA" at bounding box center [714, 121] width 111 height 24
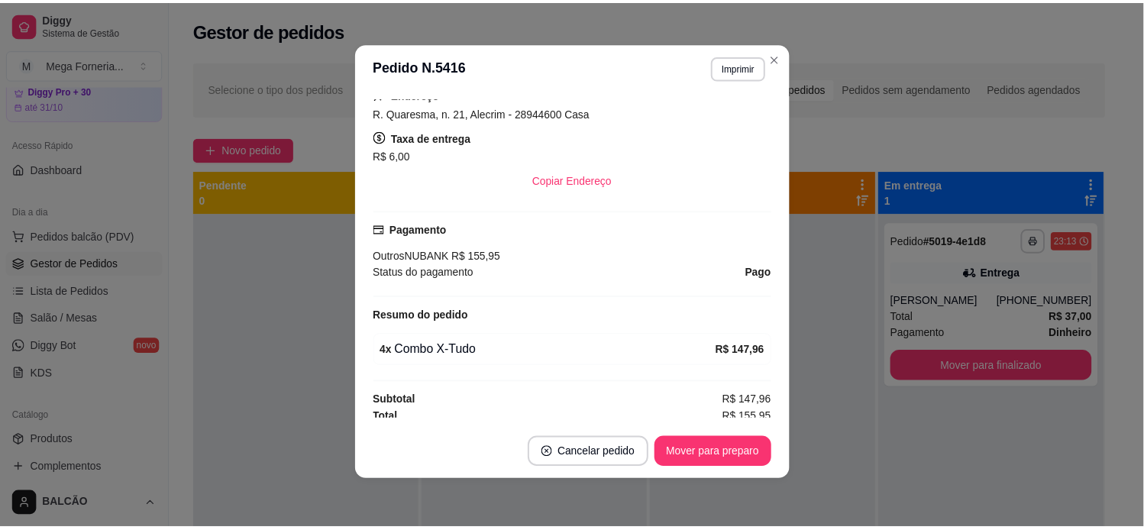
scroll to position [329, 0]
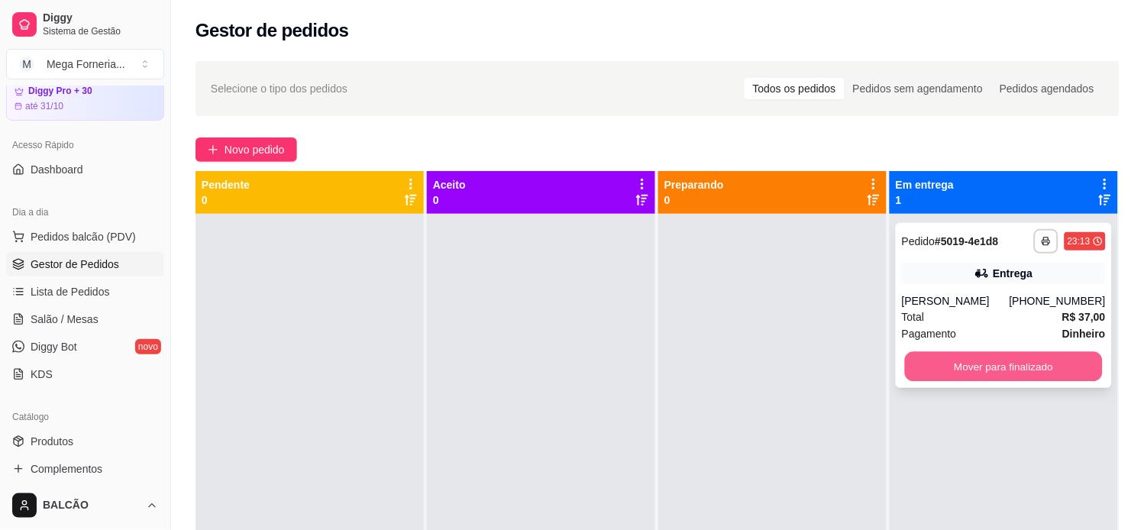
click at [1056, 371] on button "Mover para finalizado" at bounding box center [1004, 367] width 198 height 30
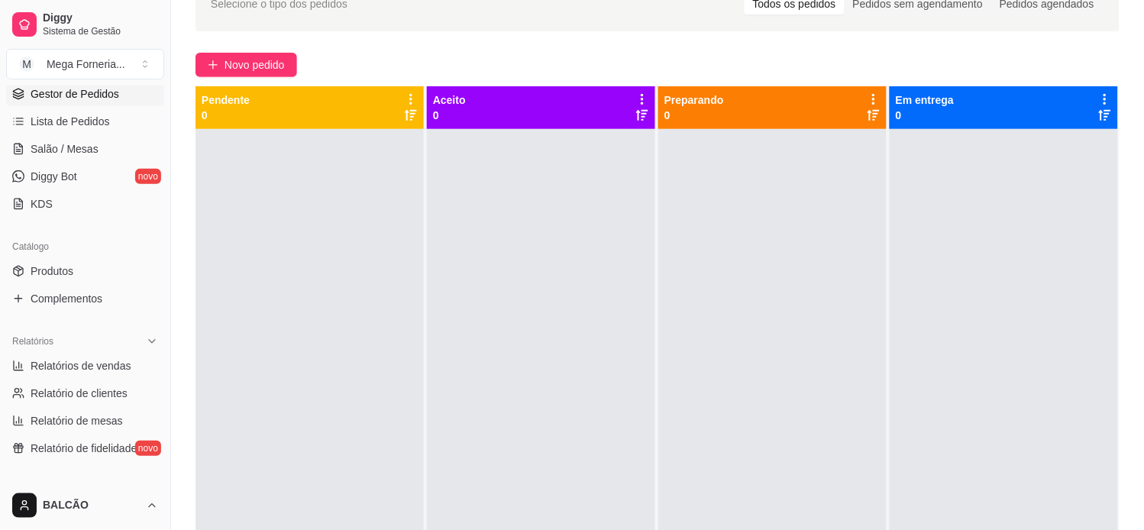
scroll to position [314, 0]
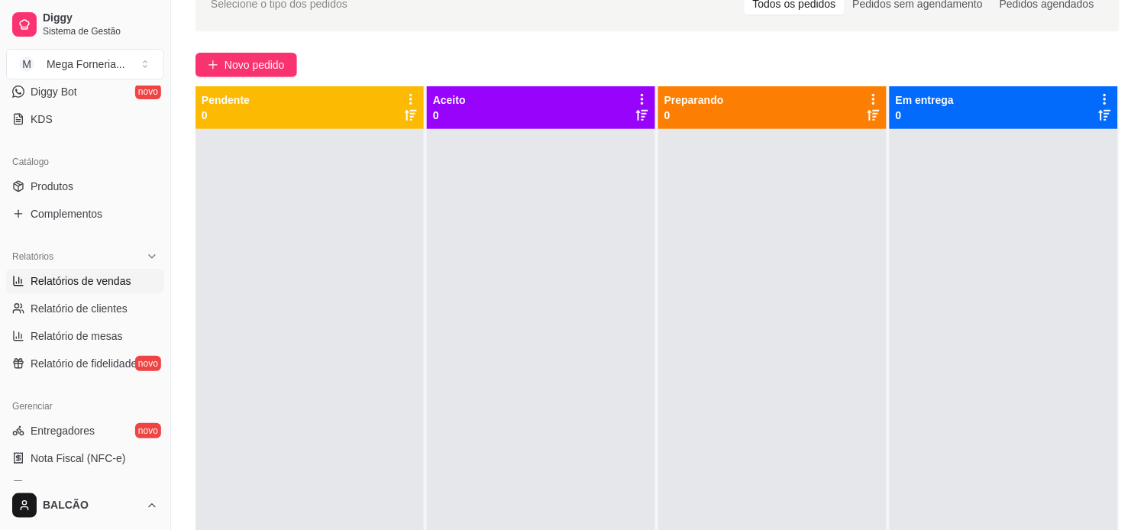
click at [28, 277] on link "Relatórios de vendas" at bounding box center [85, 281] width 158 height 24
select select "ALL"
select select "0"
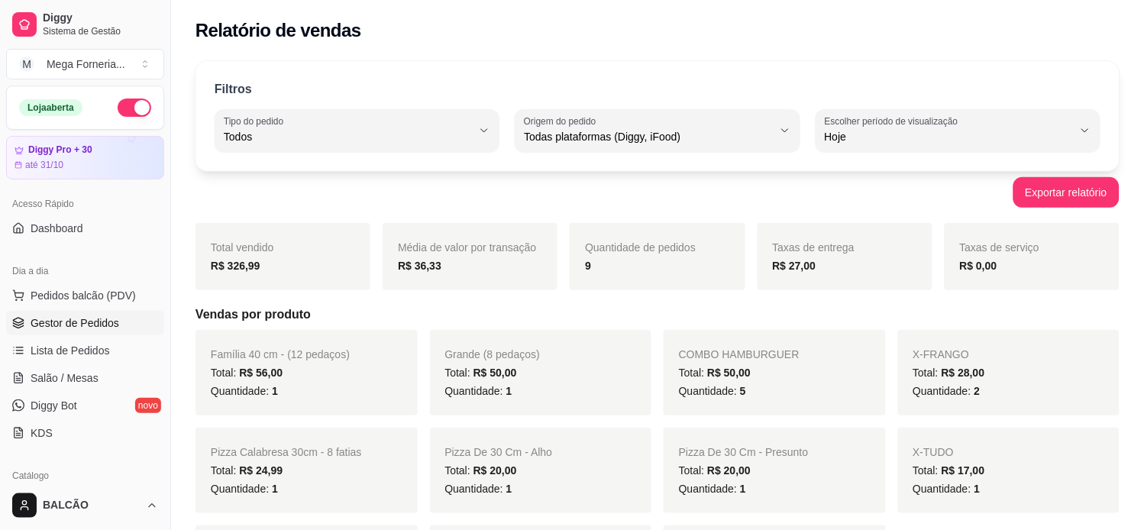
click at [86, 321] on span "Gestor de Pedidos" at bounding box center [75, 322] width 89 height 15
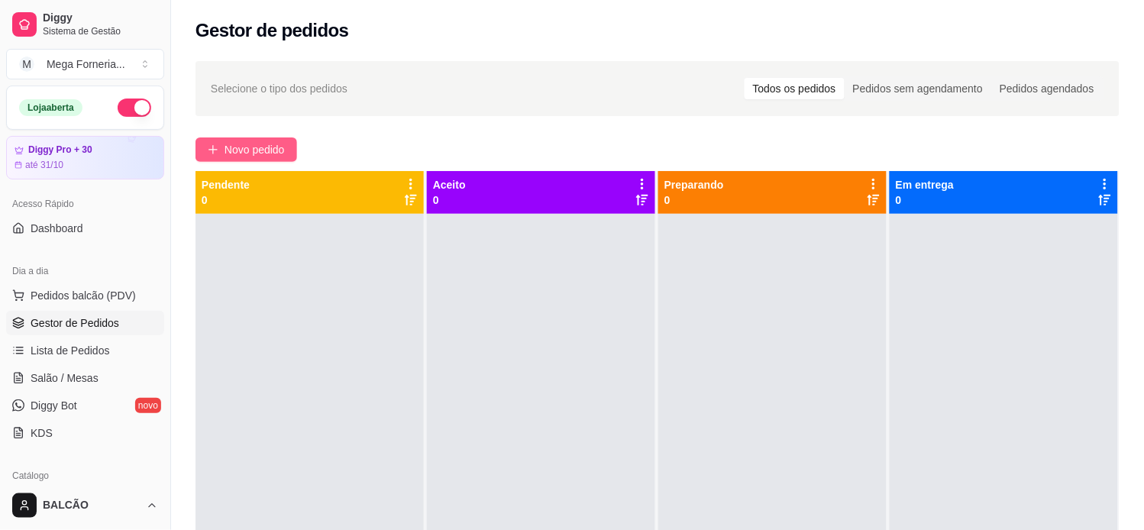
click at [247, 154] on span "Novo pedido" at bounding box center [254, 149] width 60 height 17
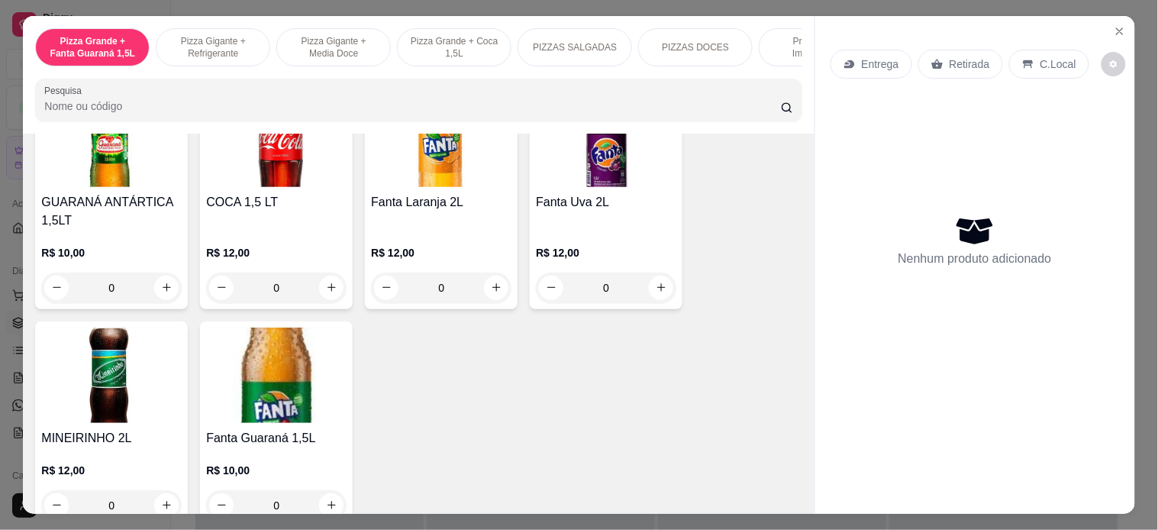
scroll to position [3393, 0]
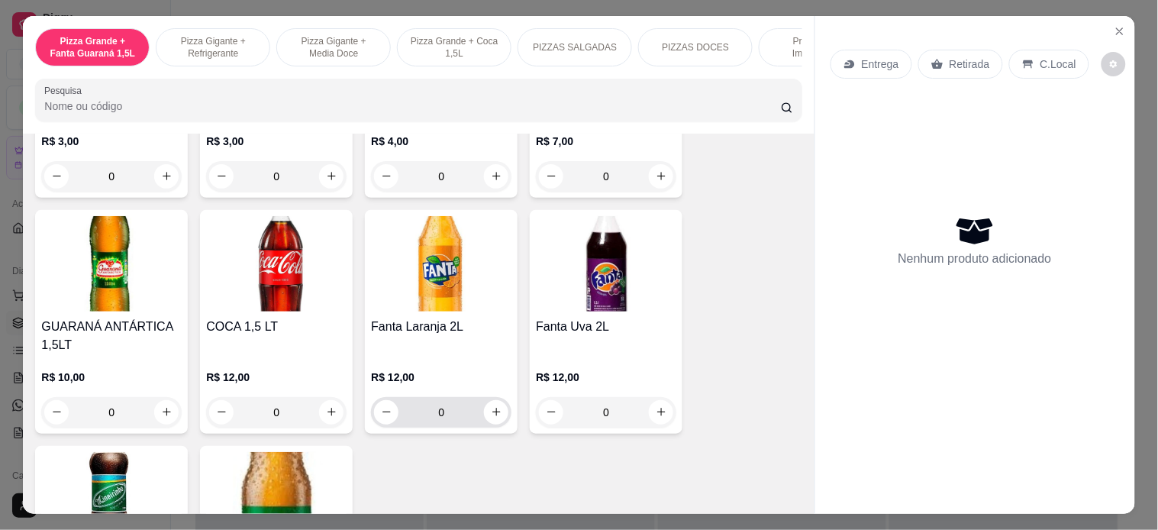
click at [484, 409] on button "increase-product-quantity" at bounding box center [496, 412] width 24 height 24
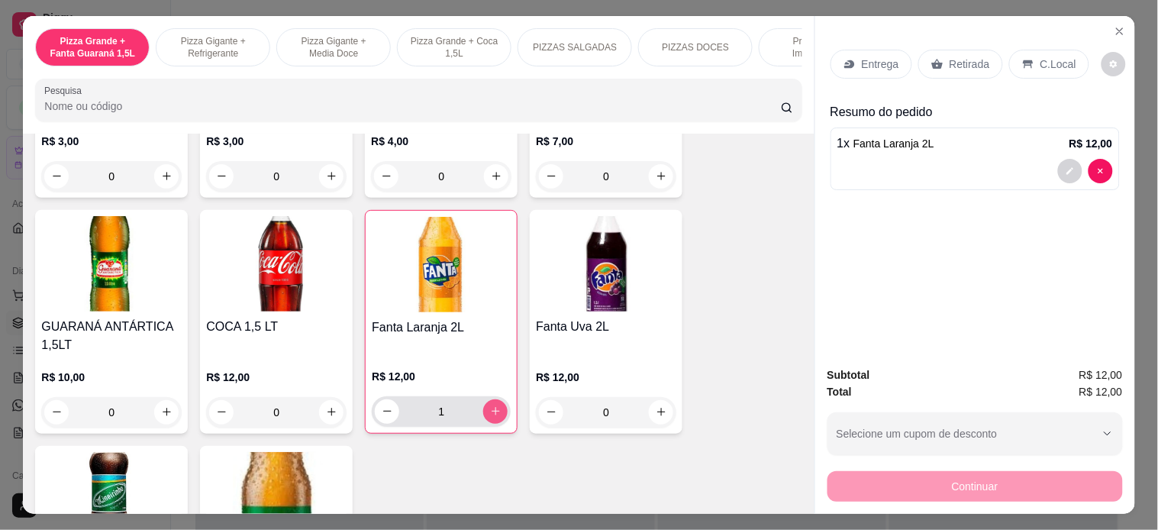
type input "1"
click at [932, 58] on icon at bounding box center [938, 64] width 12 height 12
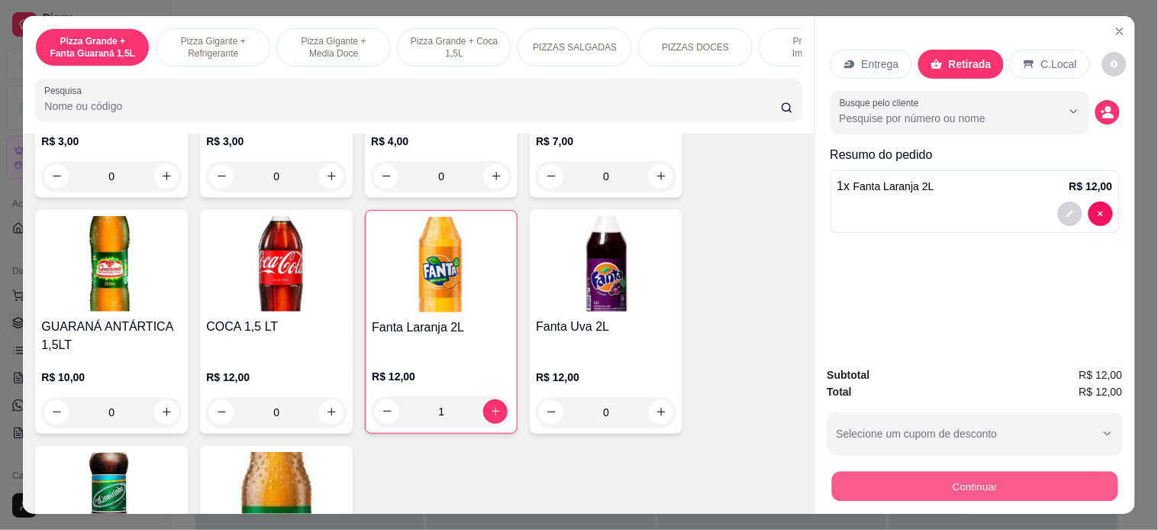
click at [915, 490] on button "Continuar" at bounding box center [975, 487] width 286 height 30
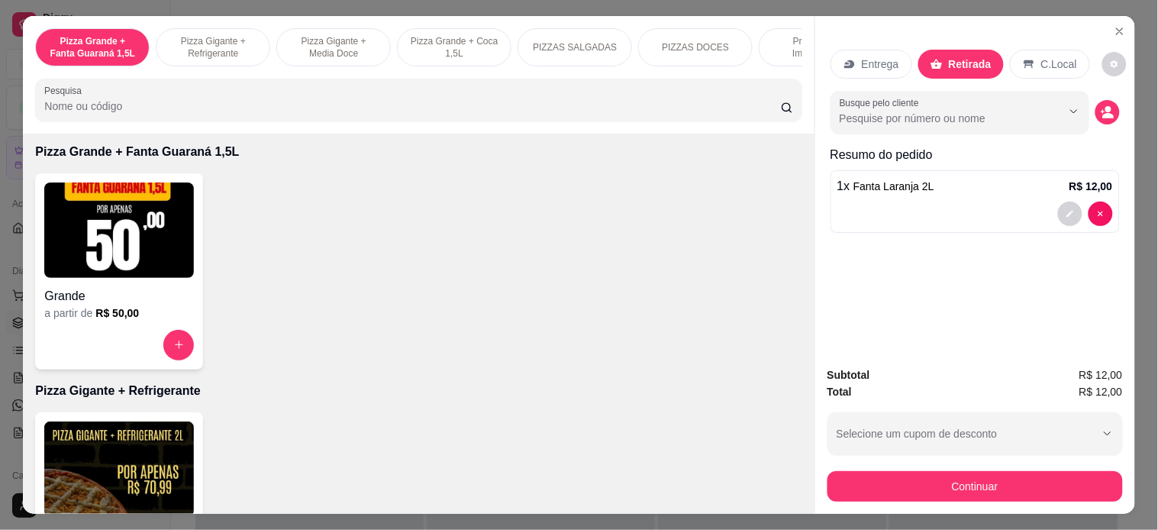
scroll to position [0, 0]
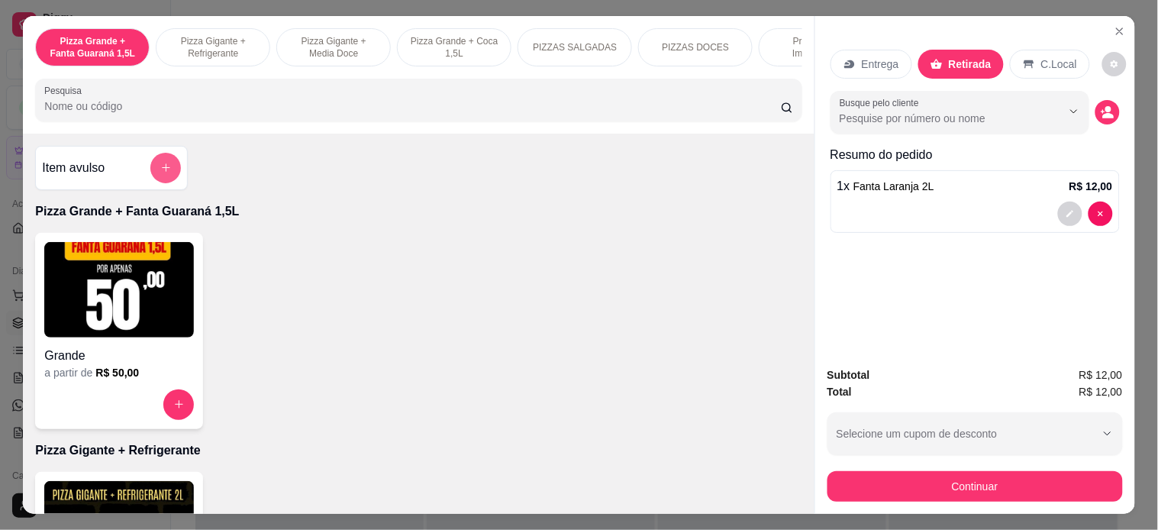
click at [162, 173] on icon "add-separate-item" at bounding box center [165, 167] width 11 height 11
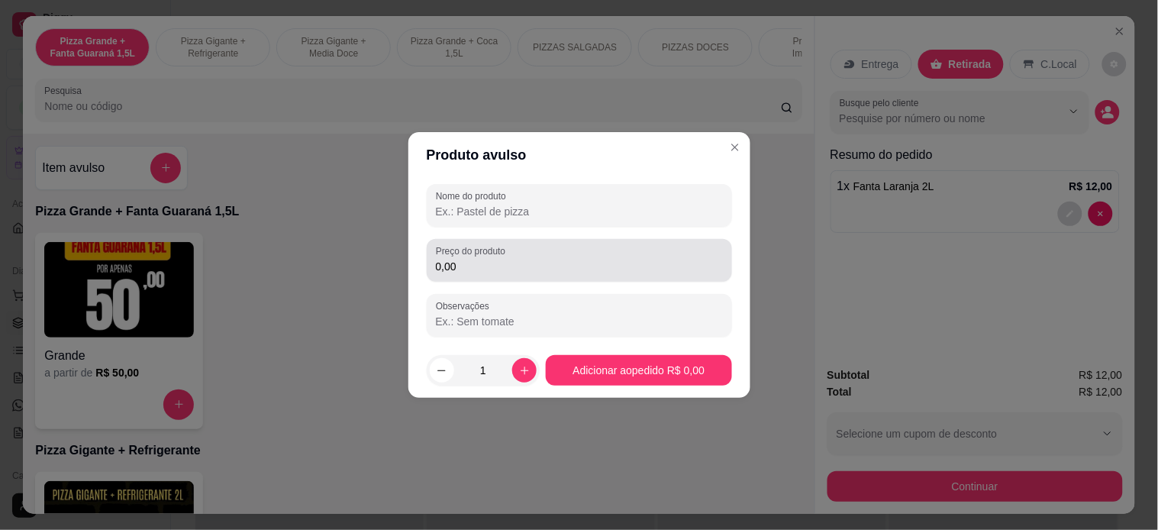
click at [451, 266] on input "0,00" at bounding box center [579, 266] width 287 height 15
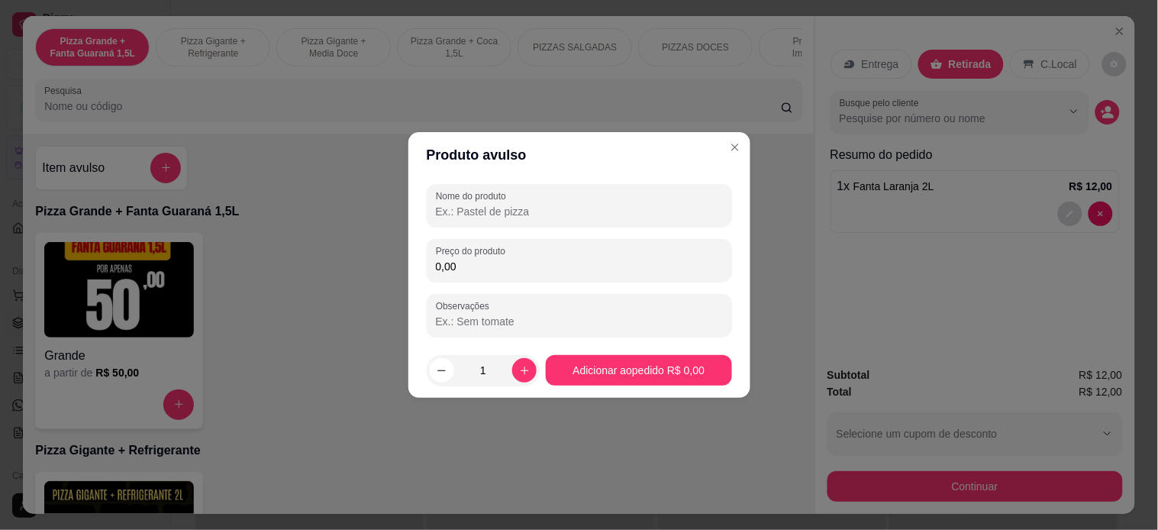
click at [451, 266] on input "0,00" at bounding box center [579, 266] width 287 height 15
type input "10,00"
click at [492, 206] on input "Nome do produto" at bounding box center [579, 211] width 287 height 15
type input "Sukita"
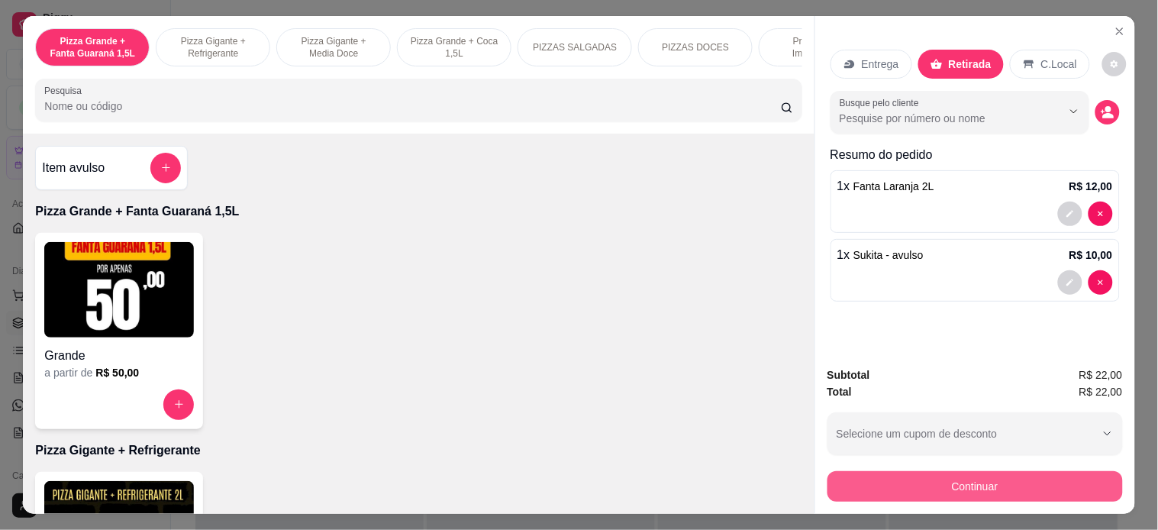
click at [991, 474] on button "Continuar" at bounding box center [975, 486] width 295 height 31
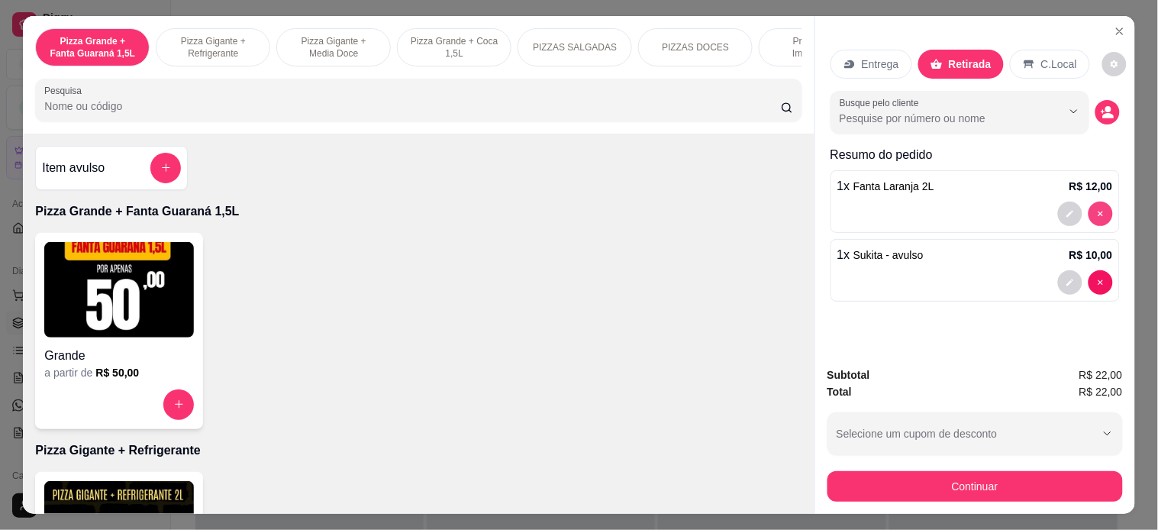
type input "0"
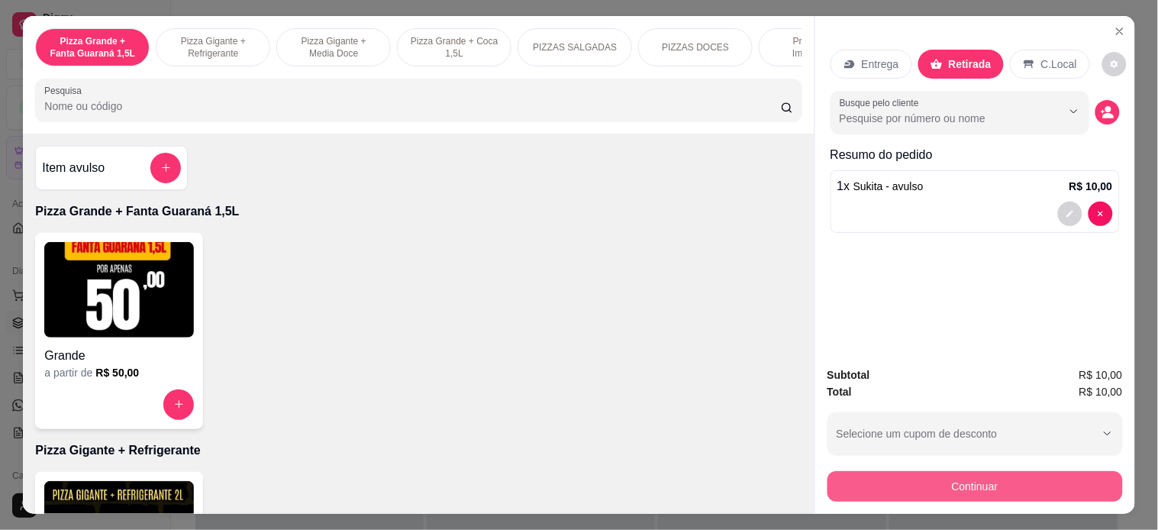
click at [978, 476] on button "Continuar" at bounding box center [975, 486] width 295 height 31
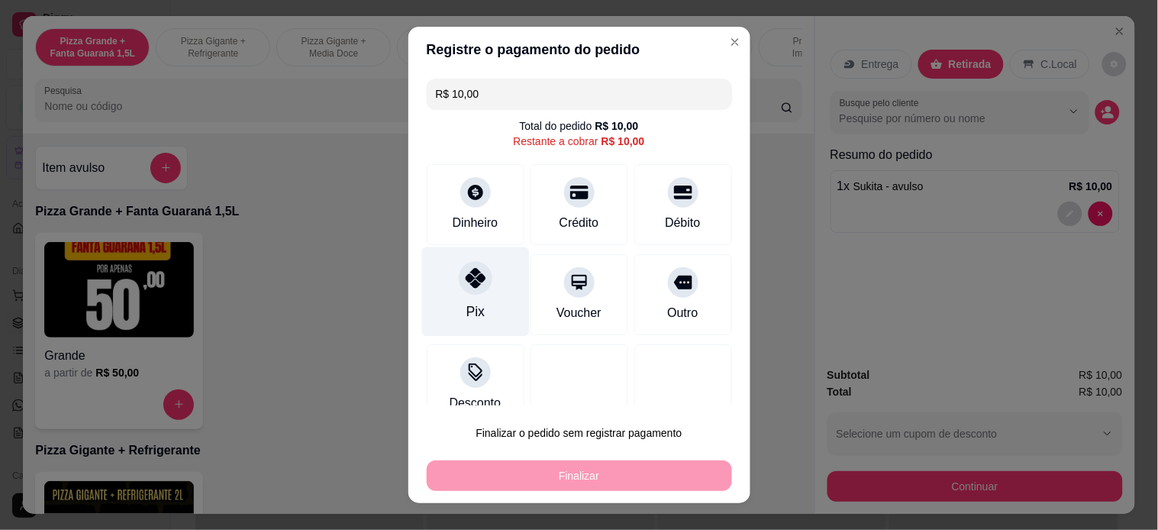
click at [459, 300] on div "Pix" at bounding box center [475, 291] width 108 height 89
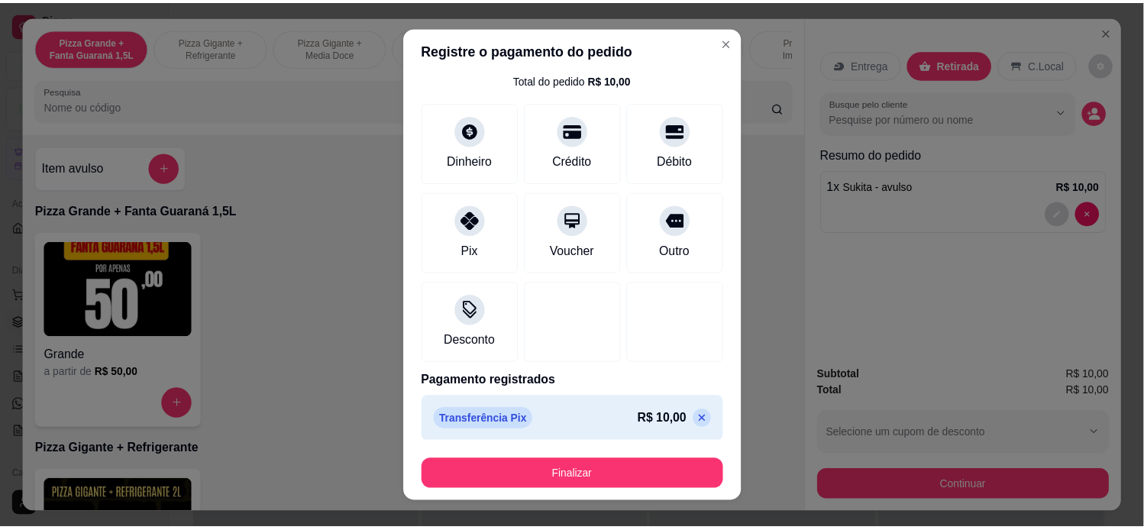
scroll to position [52, 0]
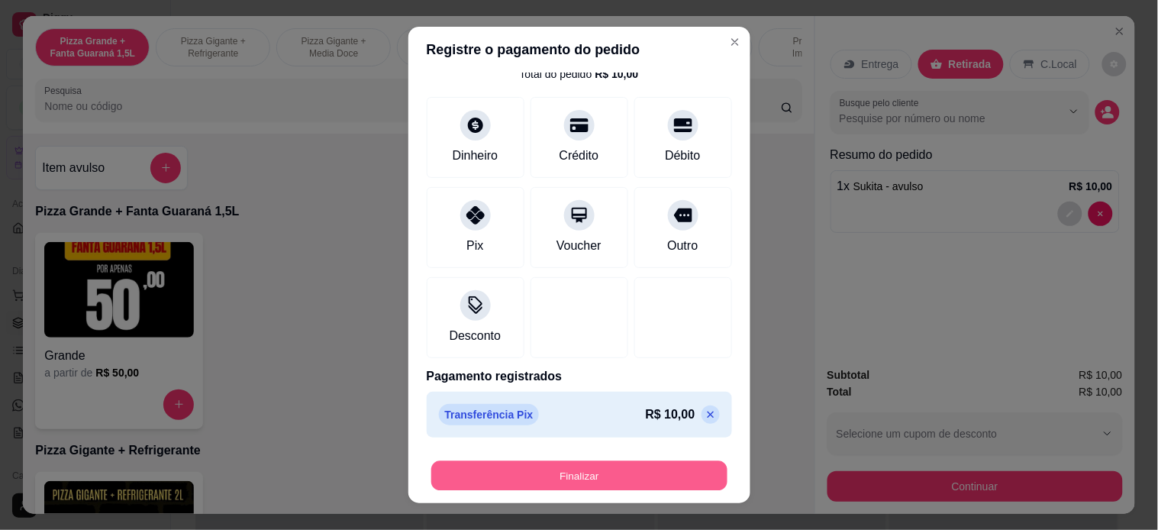
click at [493, 483] on button "Finalizar" at bounding box center [579, 476] width 296 height 30
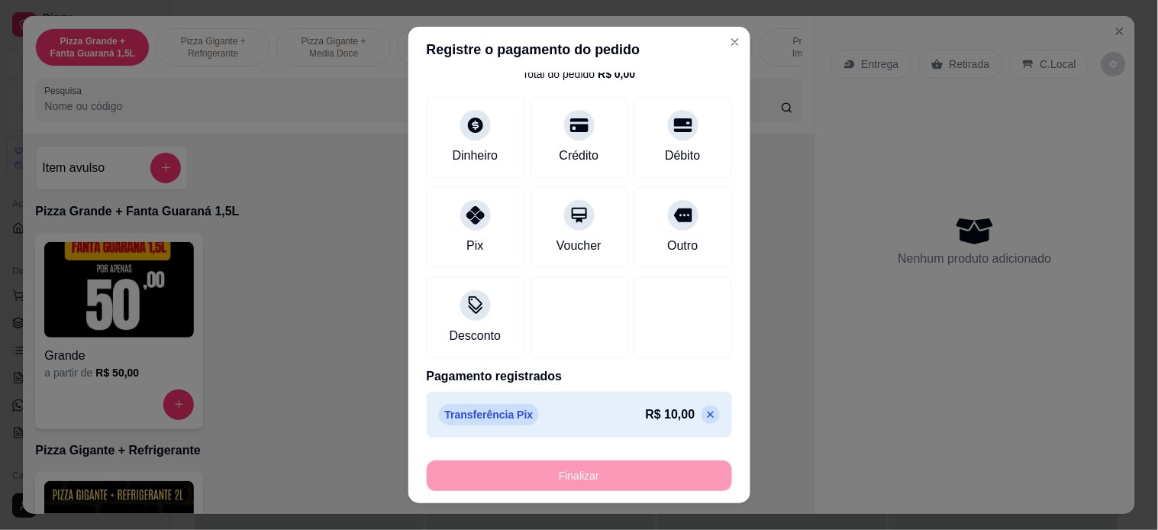
type input "-R$ 10,00"
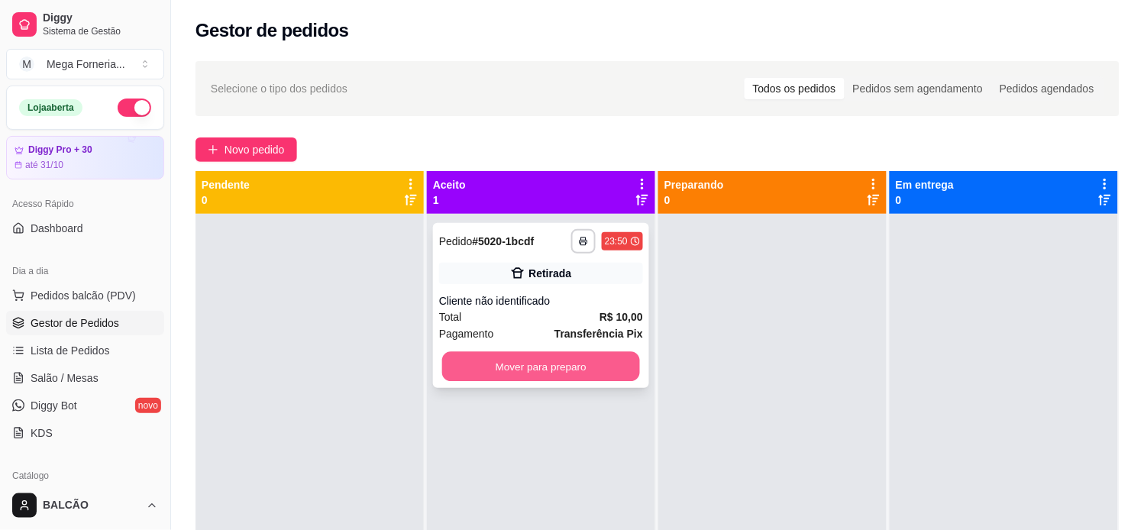
click at [539, 352] on button "Mover para preparo" at bounding box center [541, 367] width 198 height 30
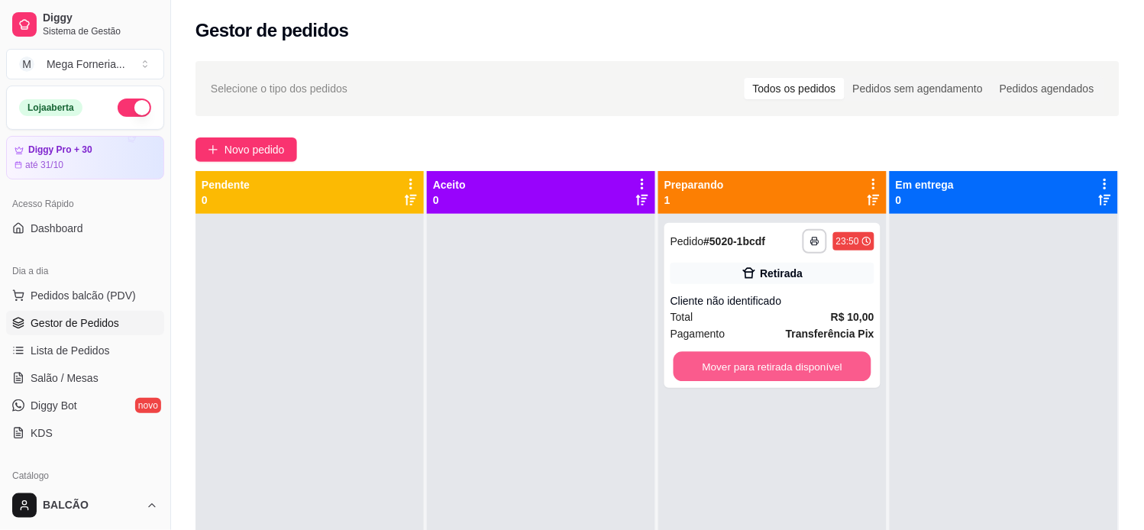
click at [754, 370] on button "Mover para retirada disponível" at bounding box center [772, 367] width 198 height 30
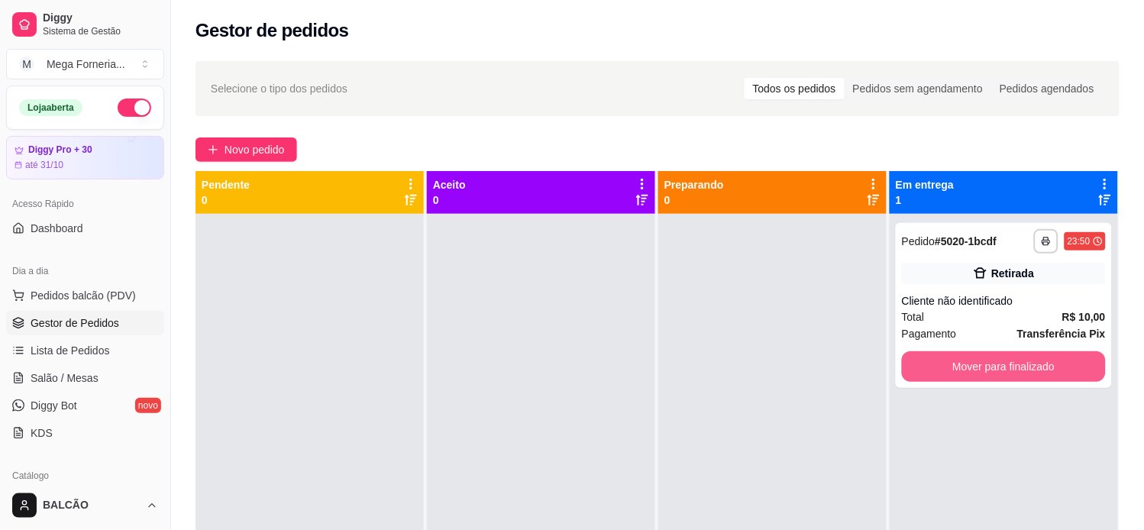
click at [995, 364] on button "Mover para finalizado" at bounding box center [1004, 366] width 204 height 31
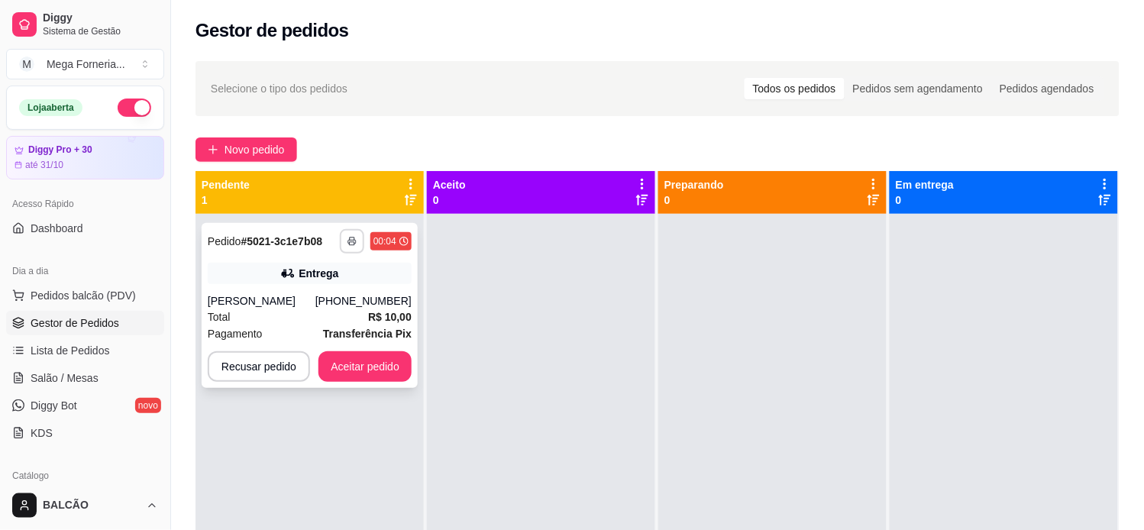
click at [355, 237] on button "button" at bounding box center [352, 241] width 24 height 24
click at [314, 308] on div "Escolha a impressora IMPRESSORA" at bounding box center [310, 284] width 126 height 52
click at [325, 291] on button "IMPRESSORA" at bounding box center [309, 295] width 111 height 24
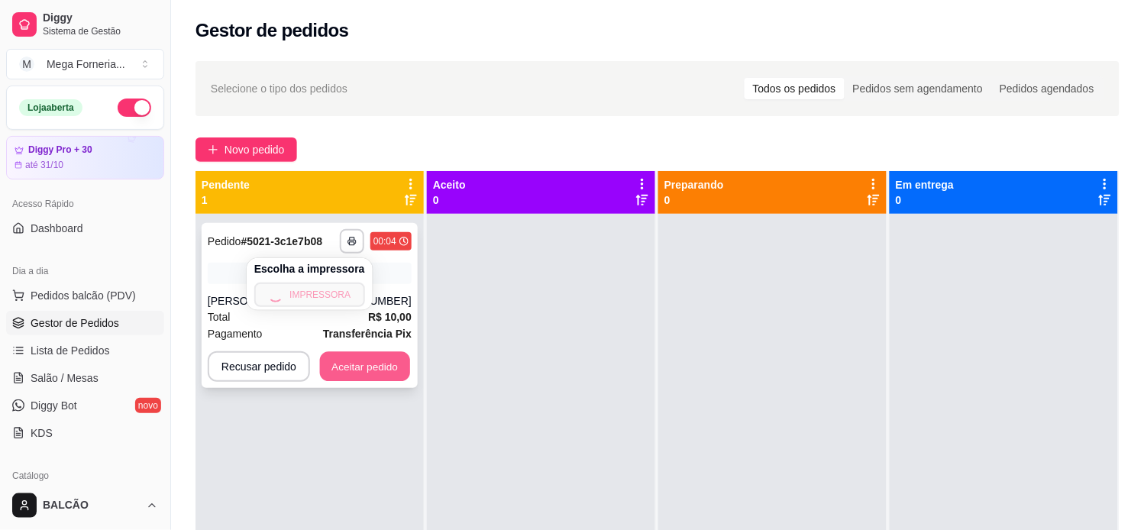
click at [362, 357] on button "Aceitar pedido" at bounding box center [365, 367] width 90 height 30
